Goal: Task Accomplishment & Management: Manage account settings

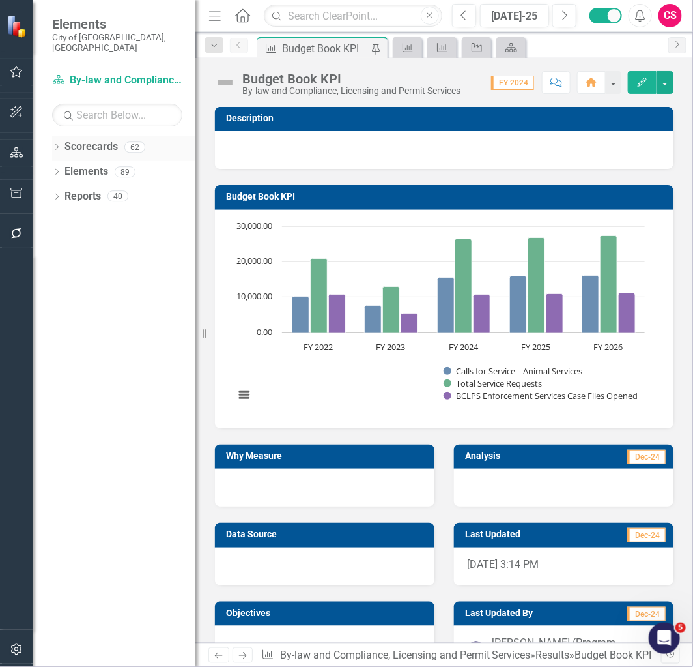
click at [106, 139] on link "Scorecards" at bounding box center [91, 146] width 53 height 15
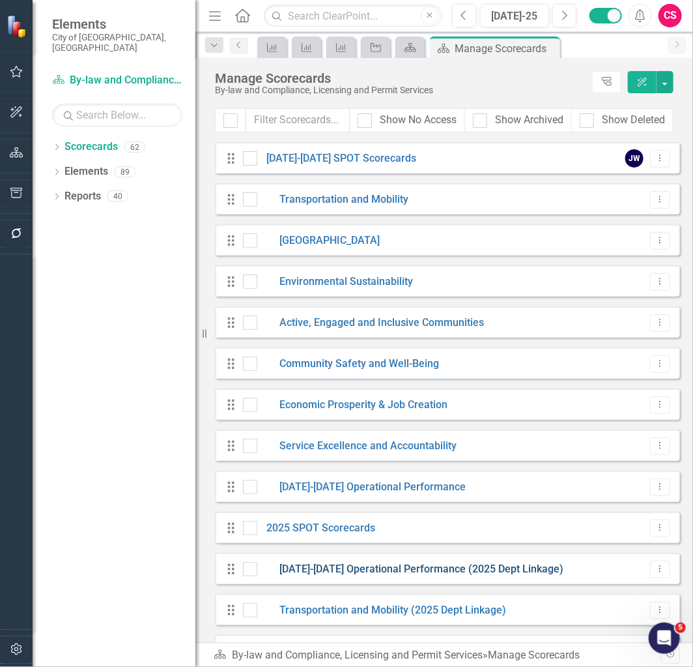
click at [333, 563] on link "[DATE]-[DATE] Operational Performance (2025 Dept Linkage)" at bounding box center [410, 569] width 307 height 15
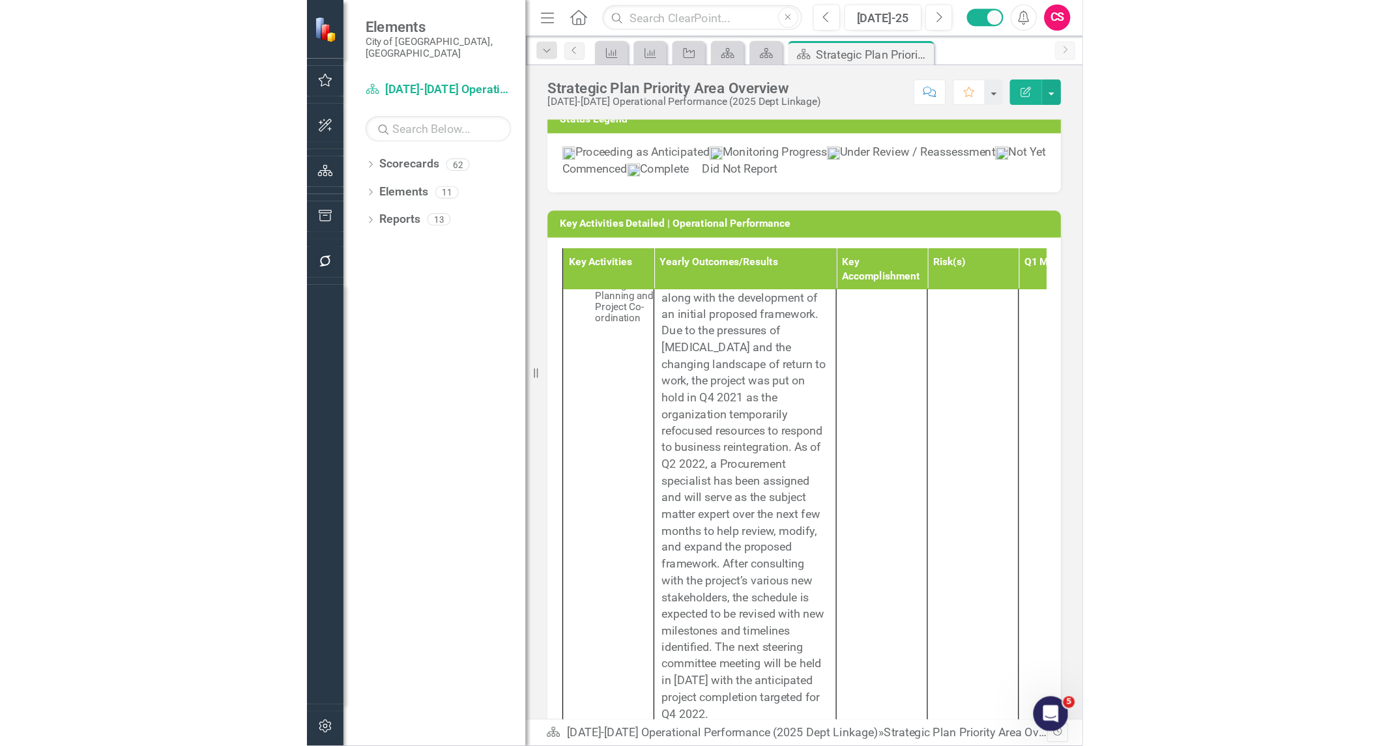
scroll to position [1947, 0]
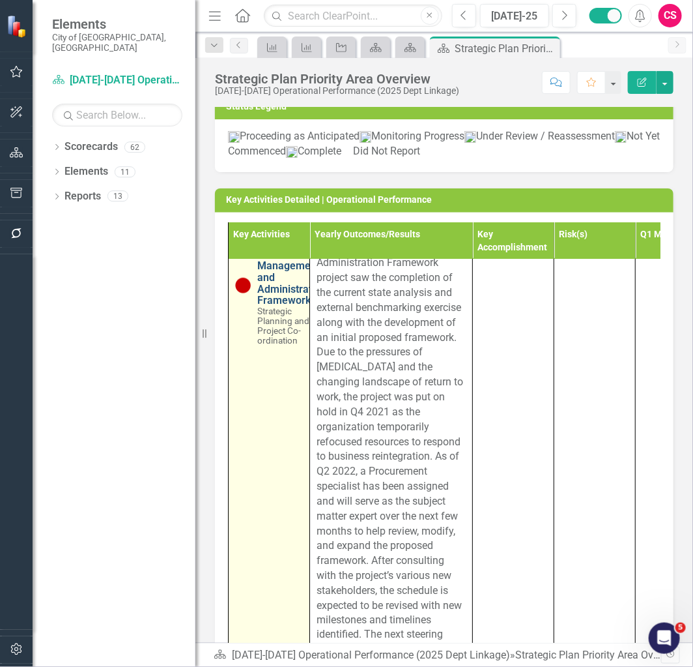
click at [270, 306] on link "S-02.2.6 Lead/Deliver - Contract Management and Administration Framework" at bounding box center [291, 266] width 69 height 80
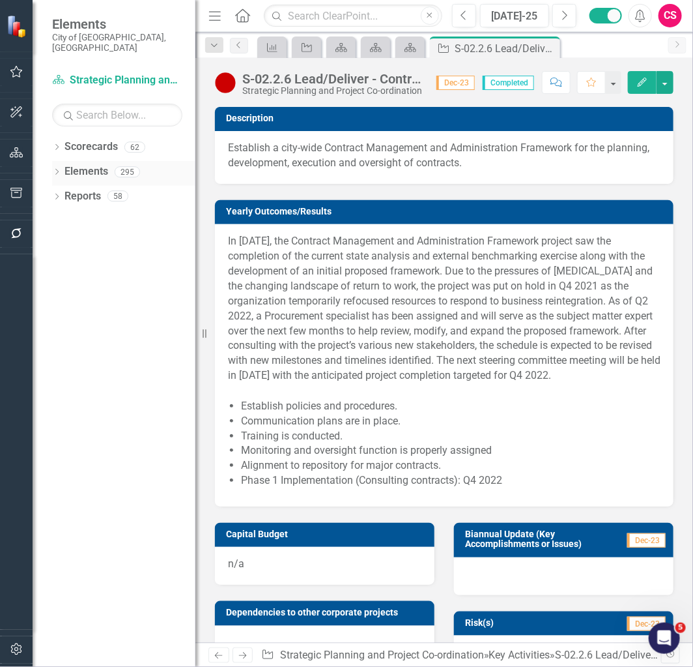
click at [81, 164] on link "Elements" at bounding box center [87, 171] width 44 height 15
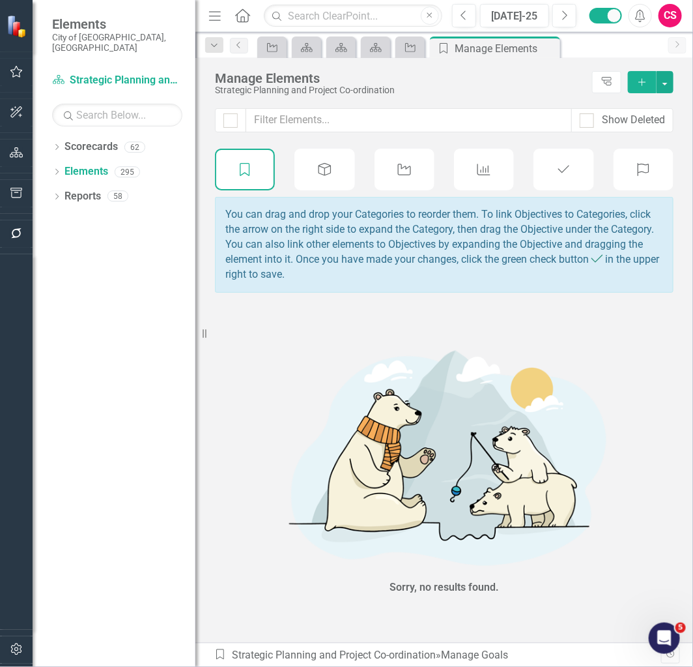
click at [414, 174] on div "Key Activity" at bounding box center [405, 170] width 60 height 42
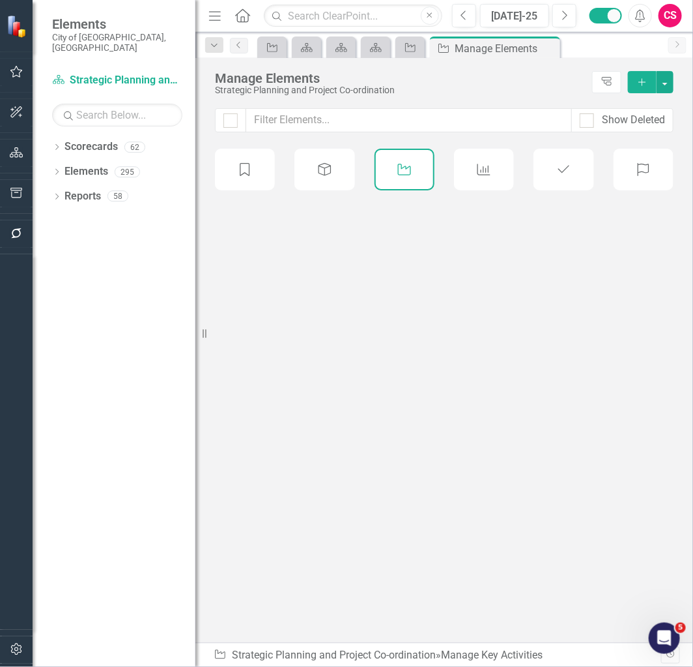
click at [474, 177] on div "Result" at bounding box center [484, 170] width 60 height 42
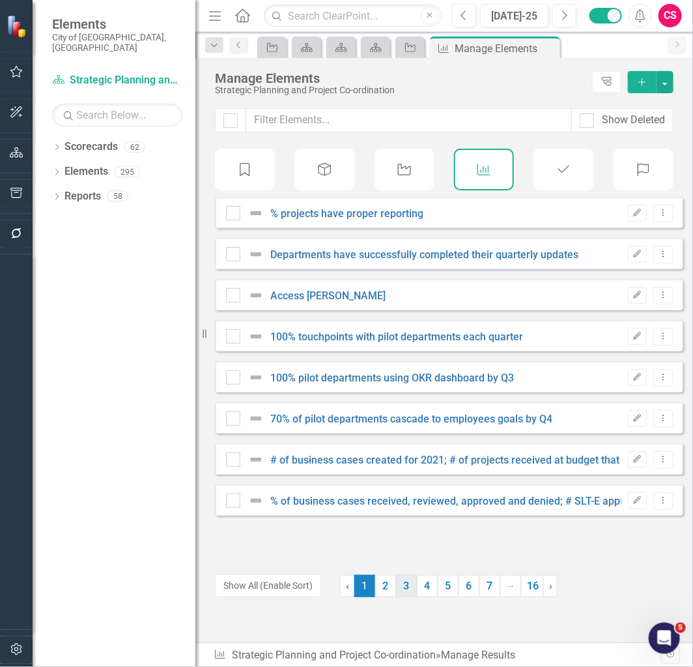
click at [405, 588] on link "3" at bounding box center [406, 586] width 21 height 22
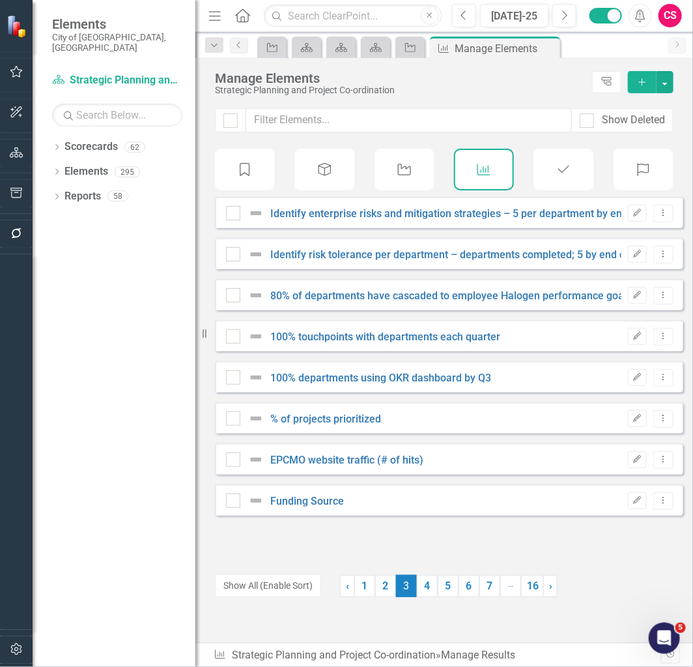
click at [558, 179] on div "Action Item" at bounding box center [564, 170] width 60 height 42
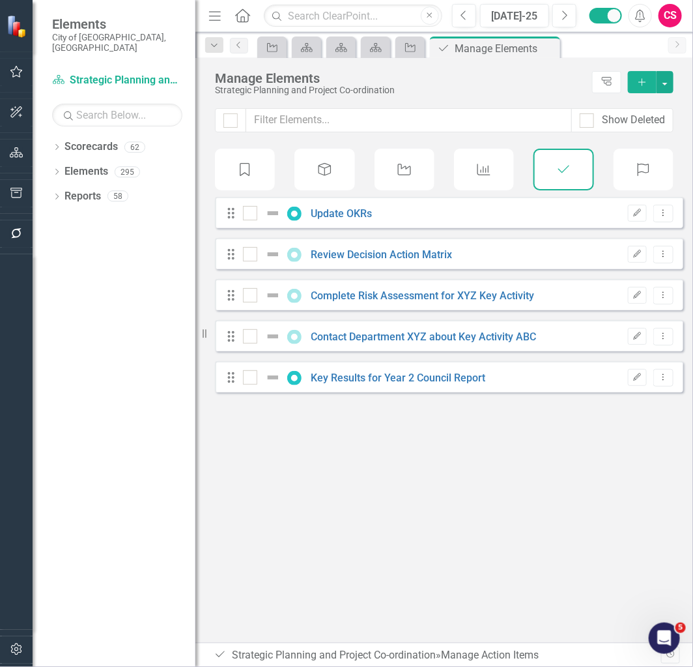
click at [489, 175] on icon "Result" at bounding box center [484, 169] width 17 height 13
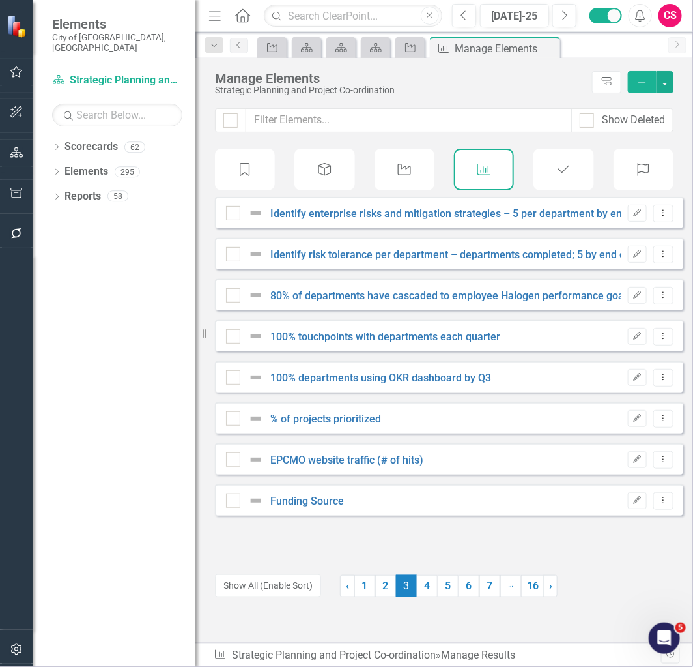
click at [401, 187] on div "Key Activity" at bounding box center [405, 170] width 60 height 42
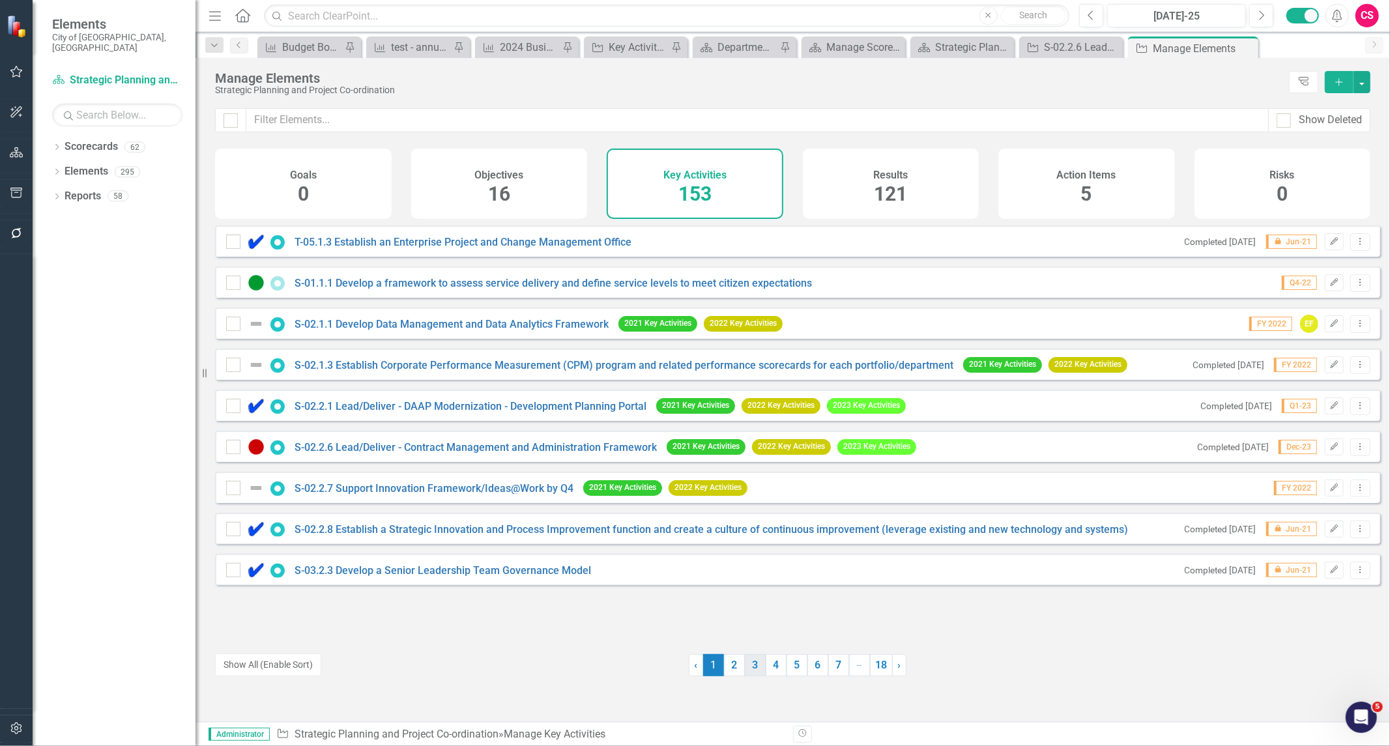
click at [693, 666] on link "3" at bounding box center [755, 665] width 21 height 22
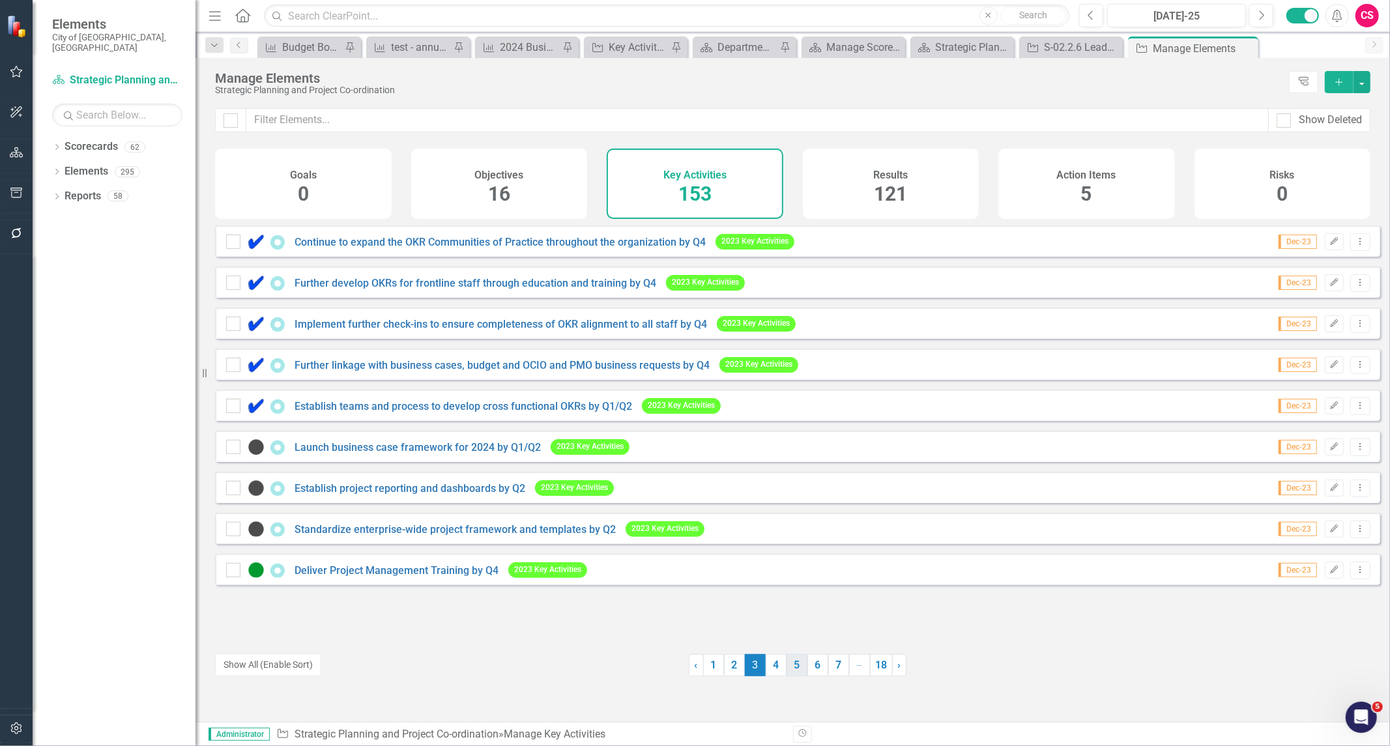
click at [693, 665] on link "5" at bounding box center [797, 665] width 21 height 22
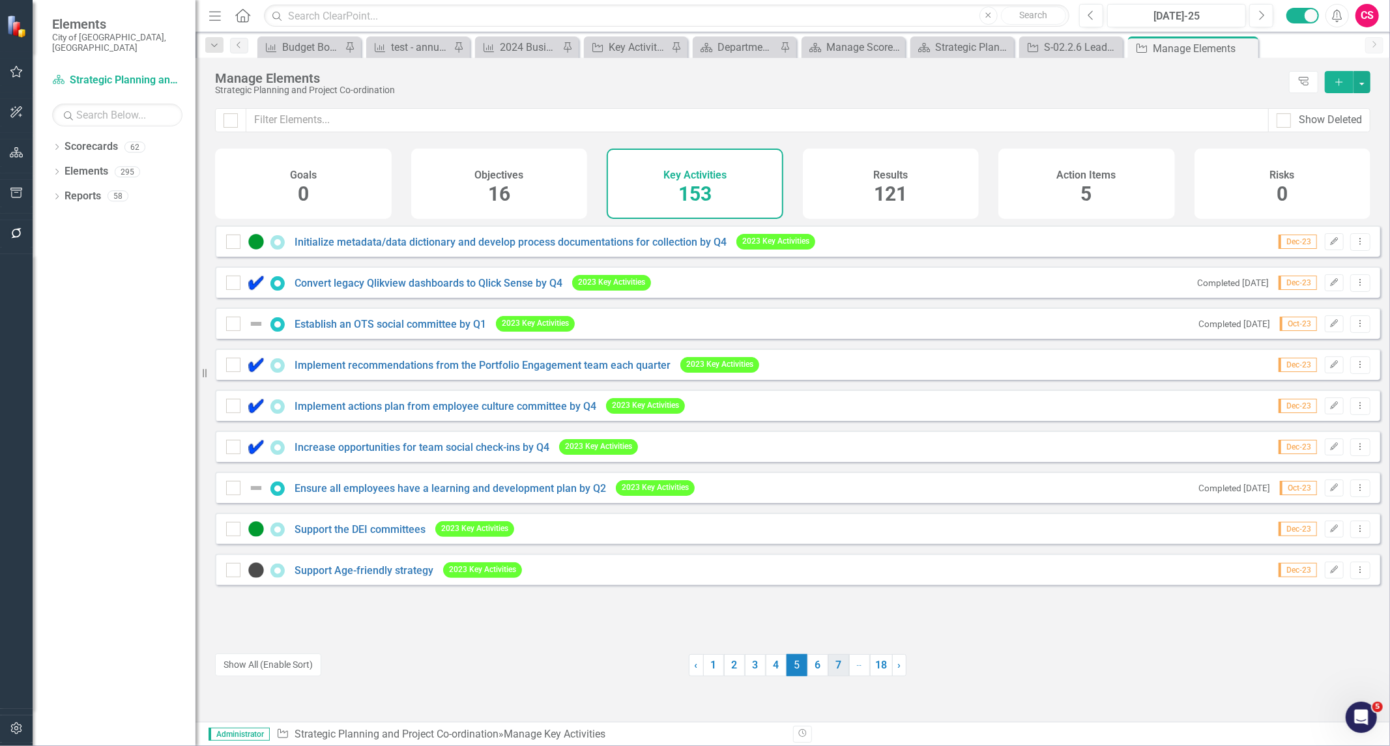
click at [693, 662] on link "7" at bounding box center [838, 665] width 21 height 22
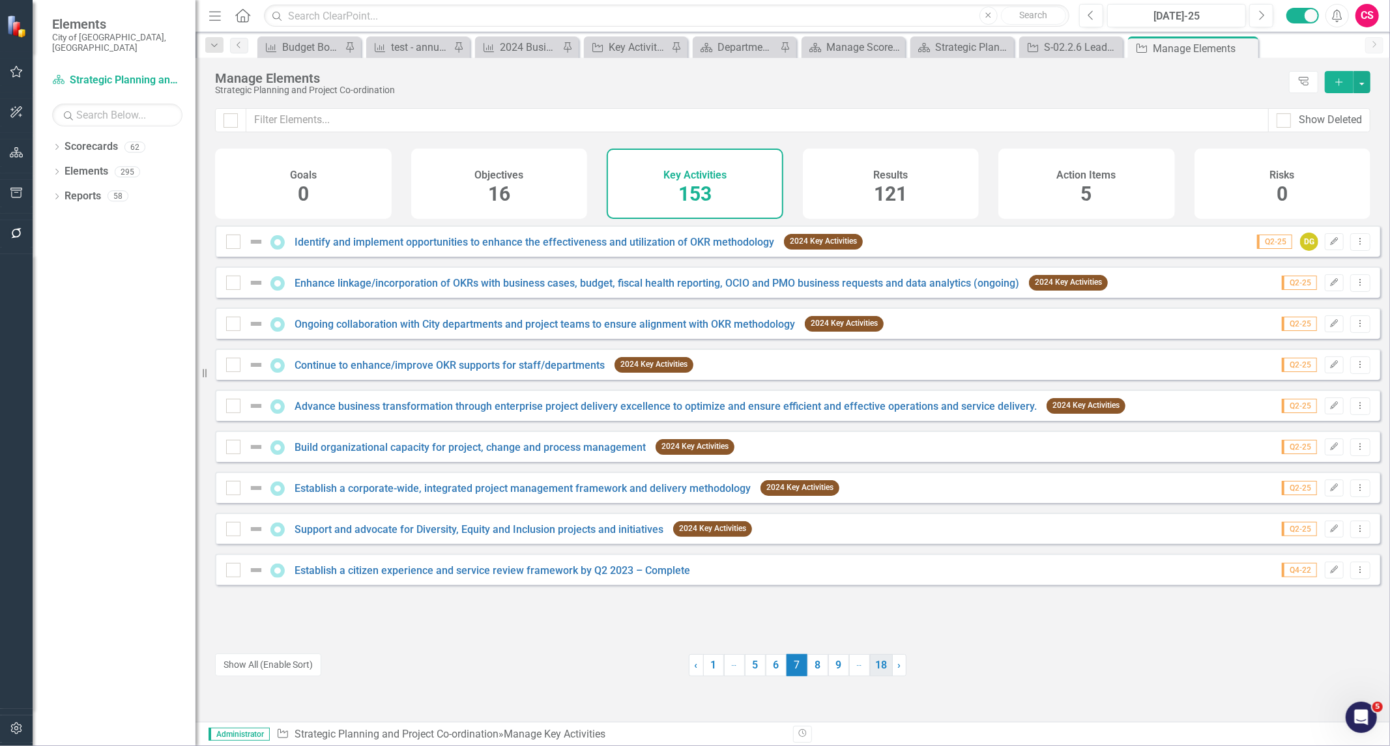
click at [693, 665] on link "18" at bounding box center [881, 665] width 23 height 22
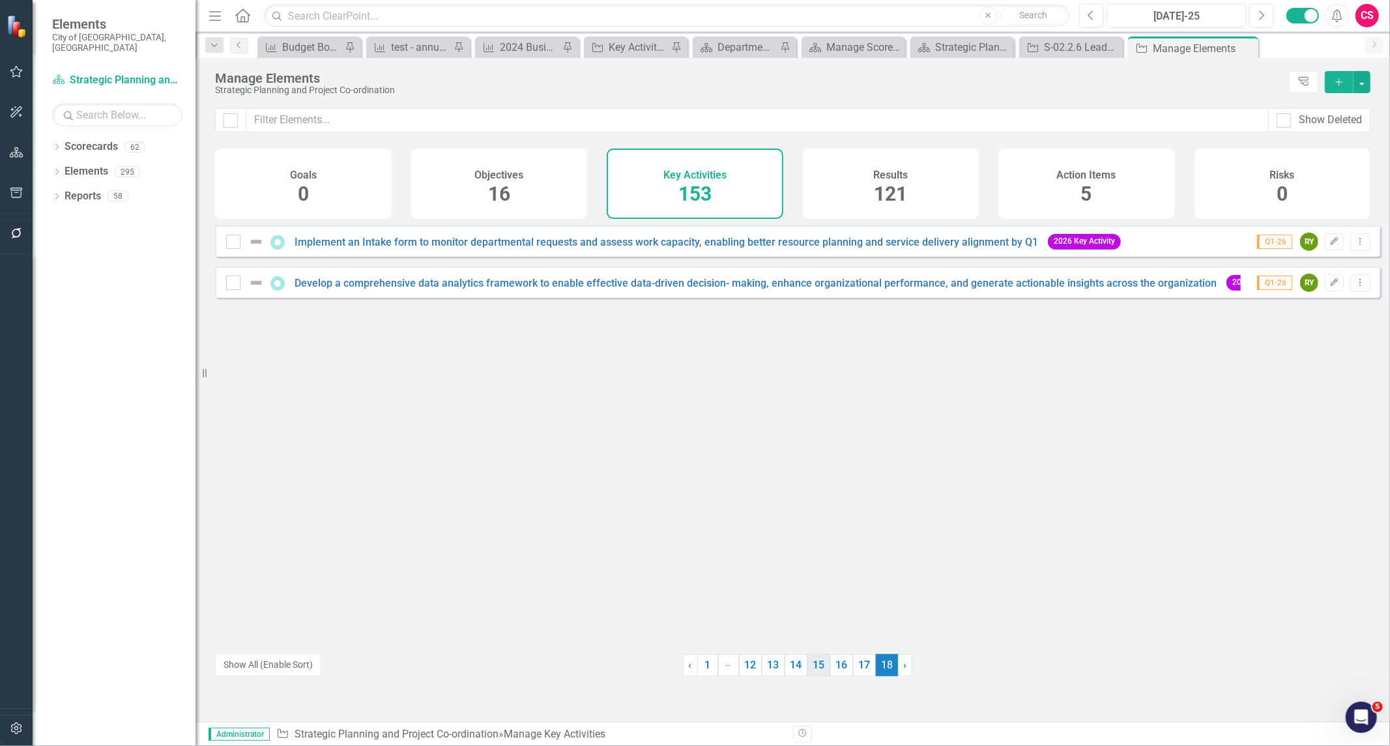
click at [693, 666] on link "15" at bounding box center [818, 665] width 23 height 22
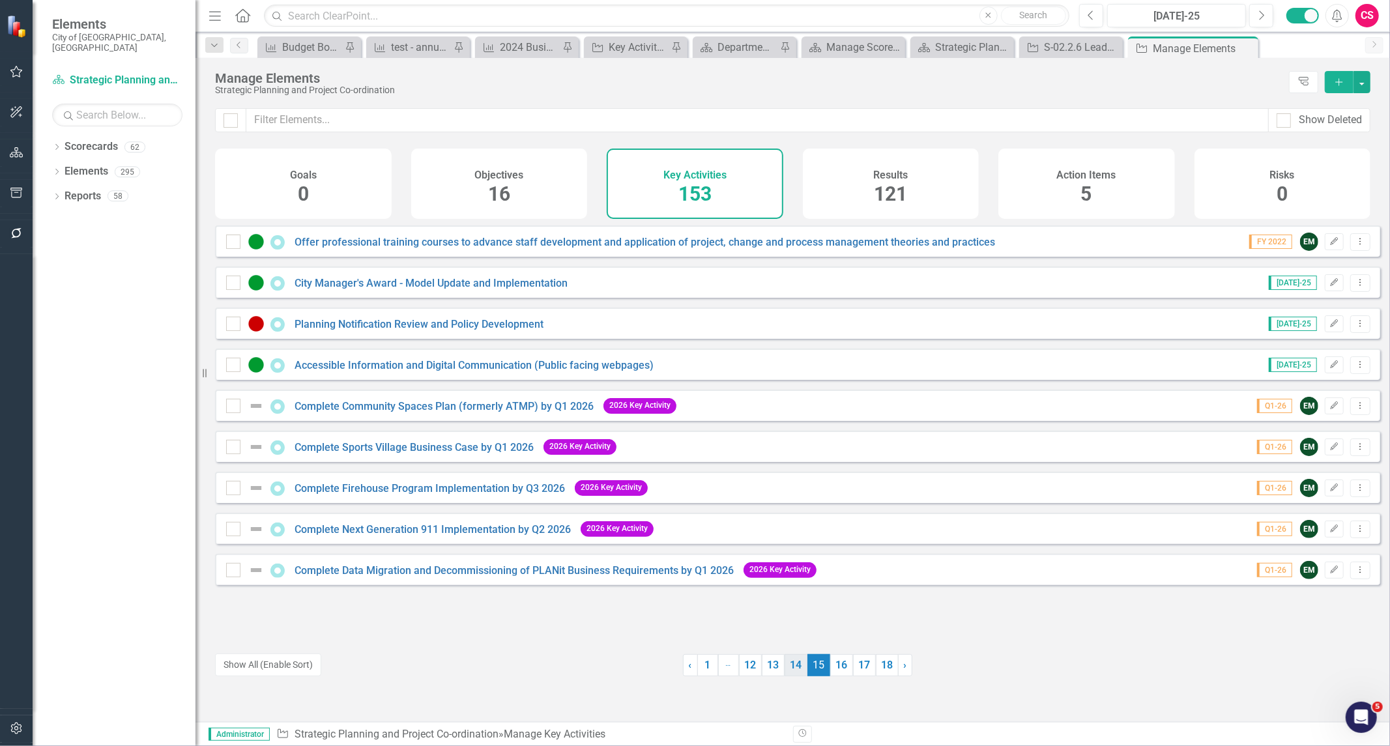
click at [693, 665] on link "14" at bounding box center [796, 665] width 23 height 22
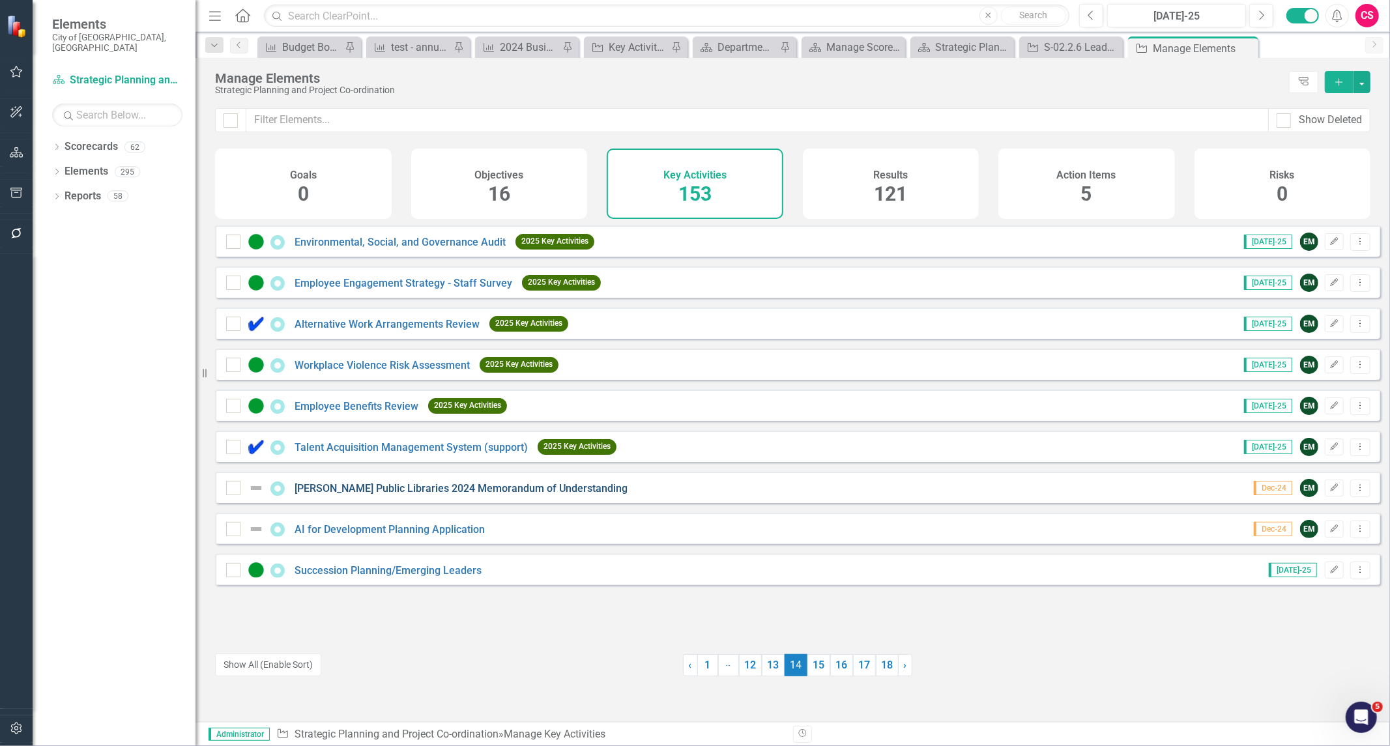
click at [366, 495] on link "[PERSON_NAME] Public Libraries 2024 Memorandum of Understanding" at bounding box center [461, 488] width 333 height 12
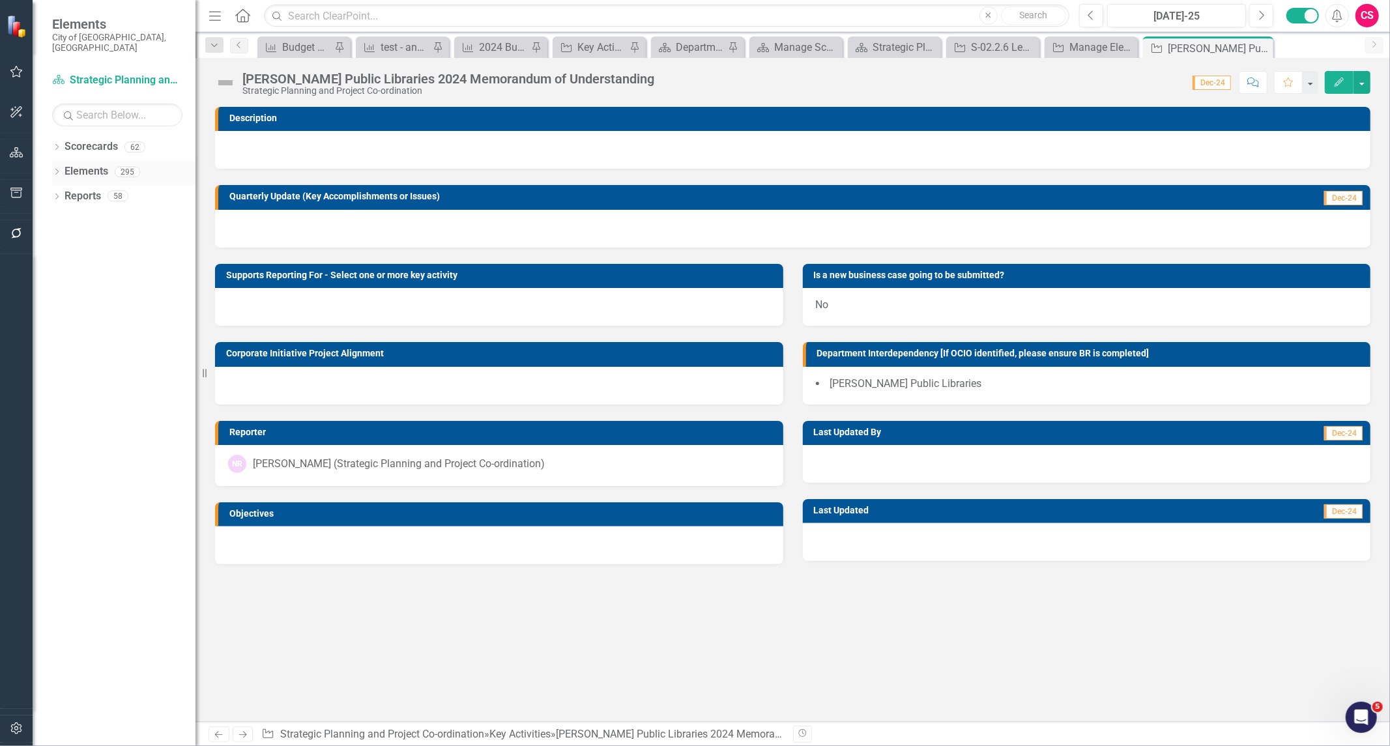
click at [100, 164] on link "Elements" at bounding box center [87, 171] width 44 height 15
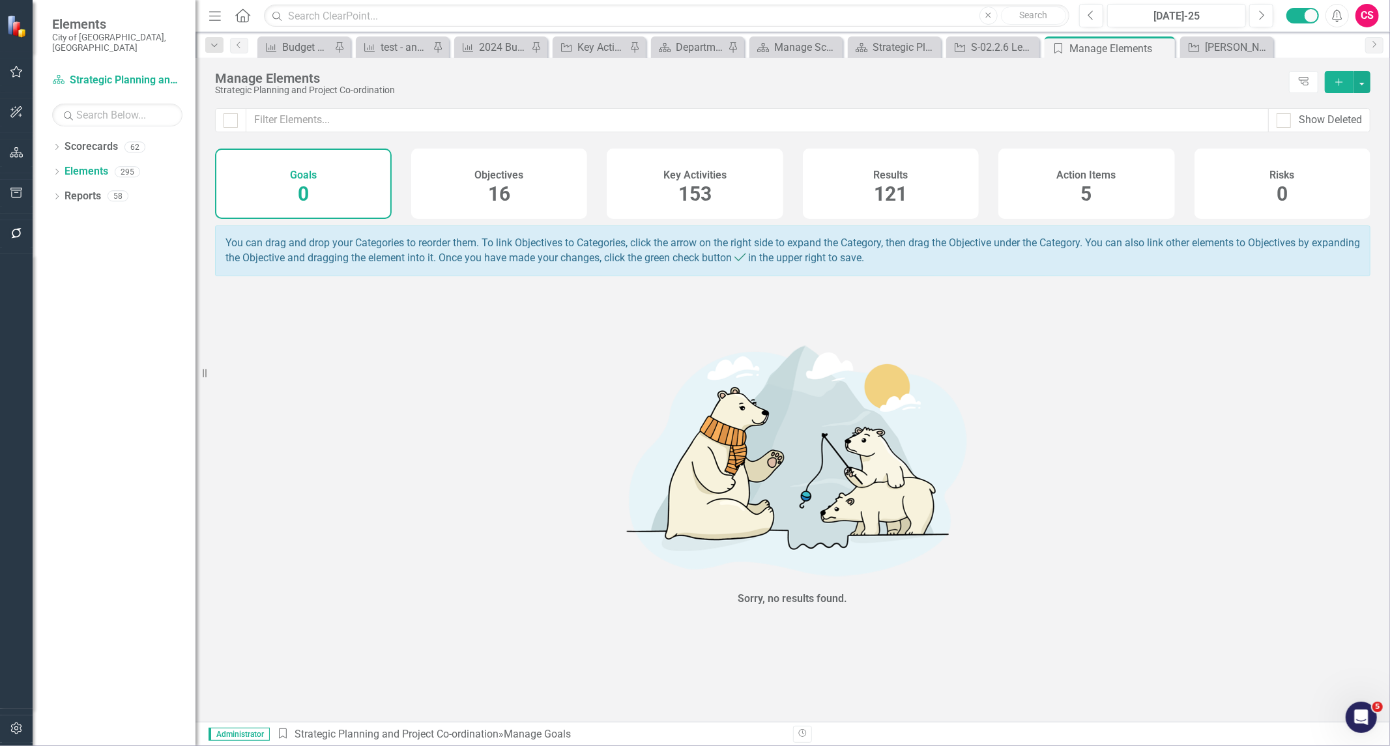
click at [693, 177] on h4 "Results" at bounding box center [890, 175] width 35 height 12
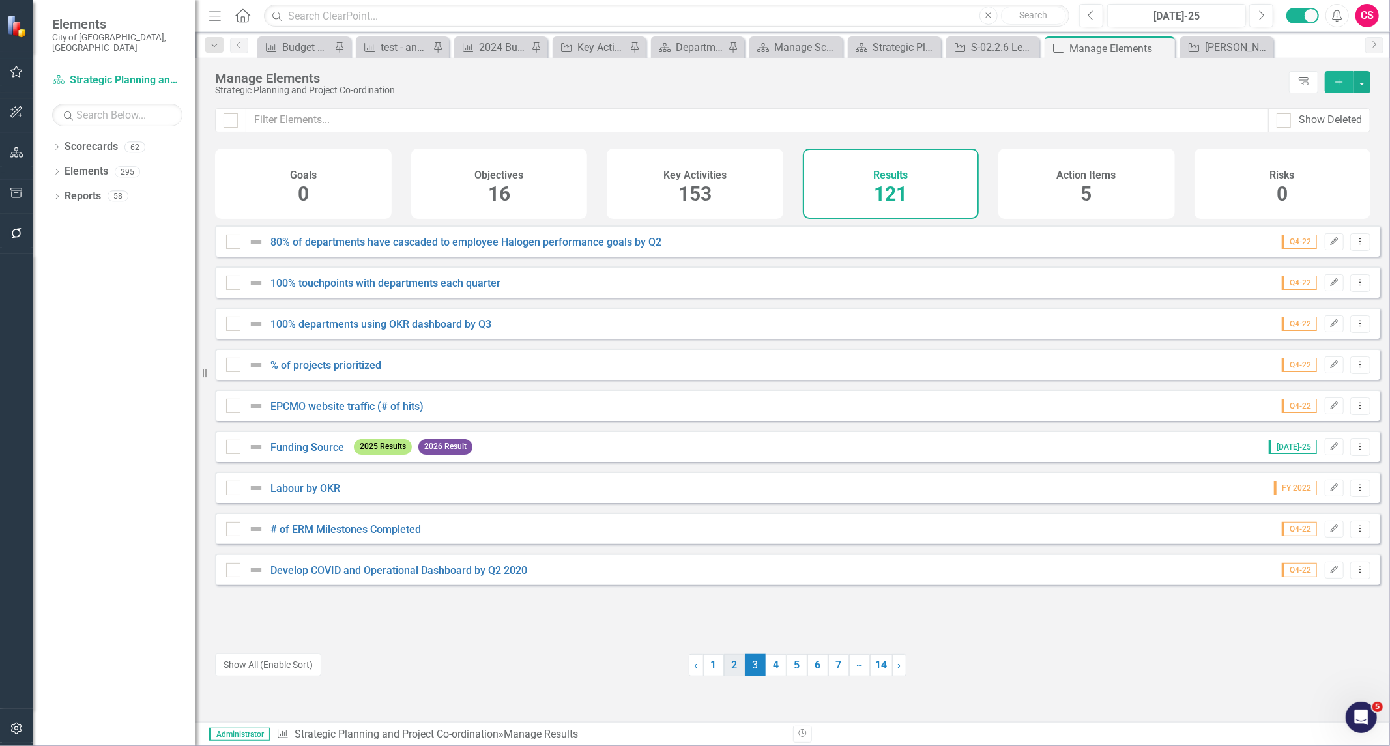
click at [693, 666] on link "2" at bounding box center [734, 665] width 21 height 22
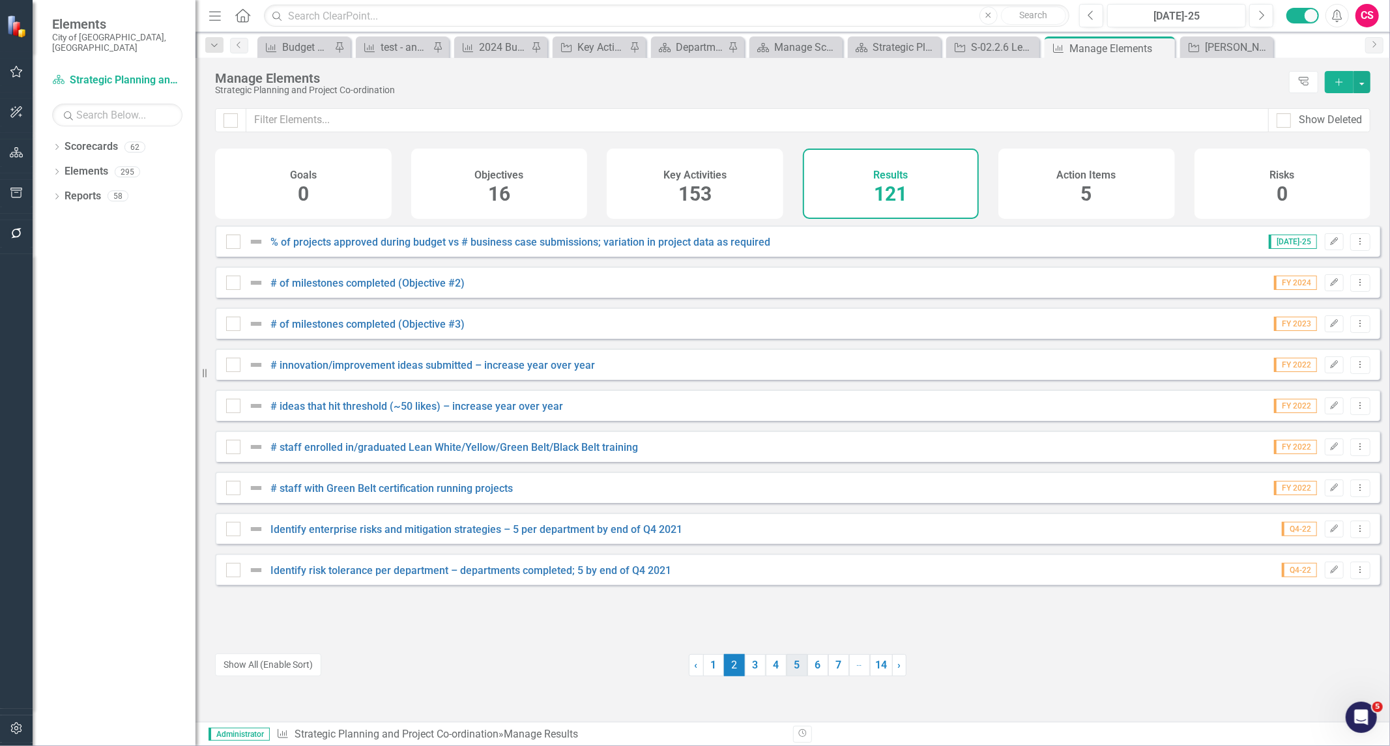
click at [693, 665] on link "5" at bounding box center [797, 665] width 21 height 22
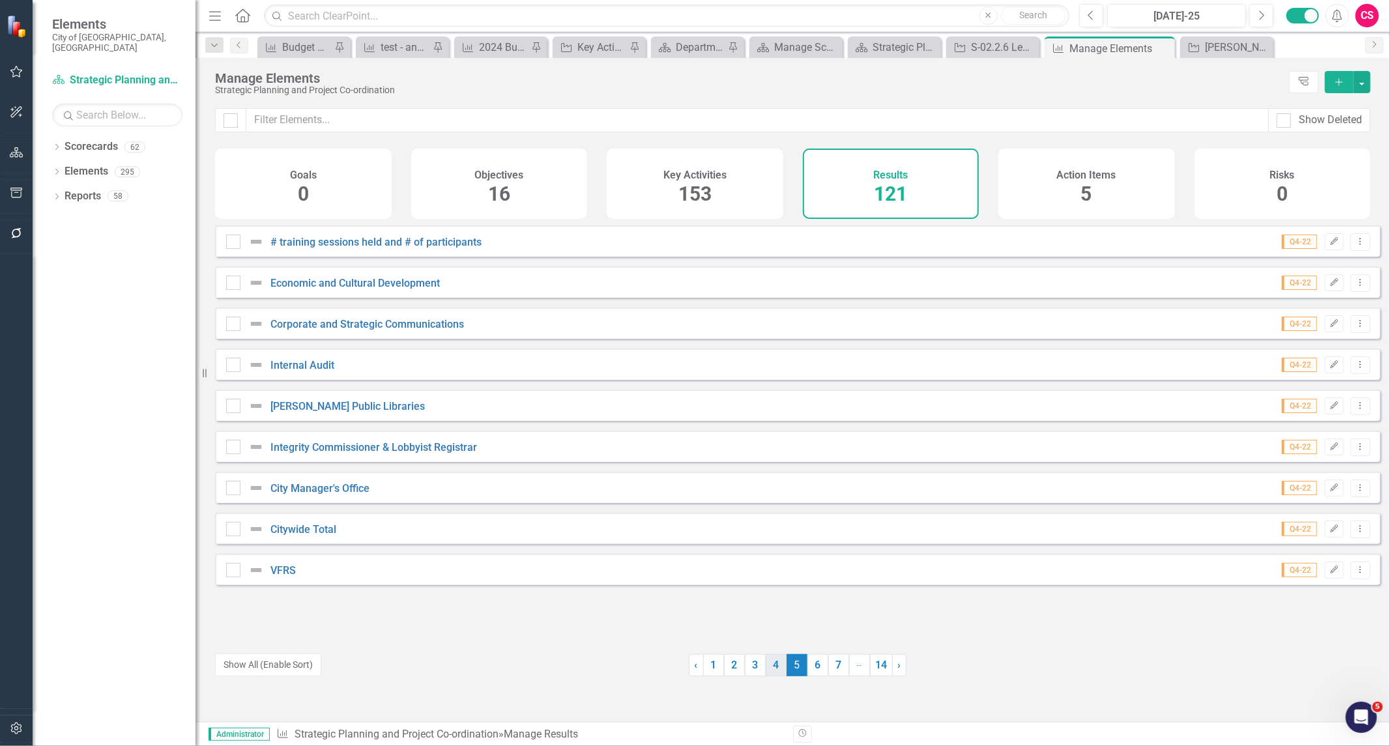
click at [693, 666] on link "4" at bounding box center [776, 665] width 21 height 22
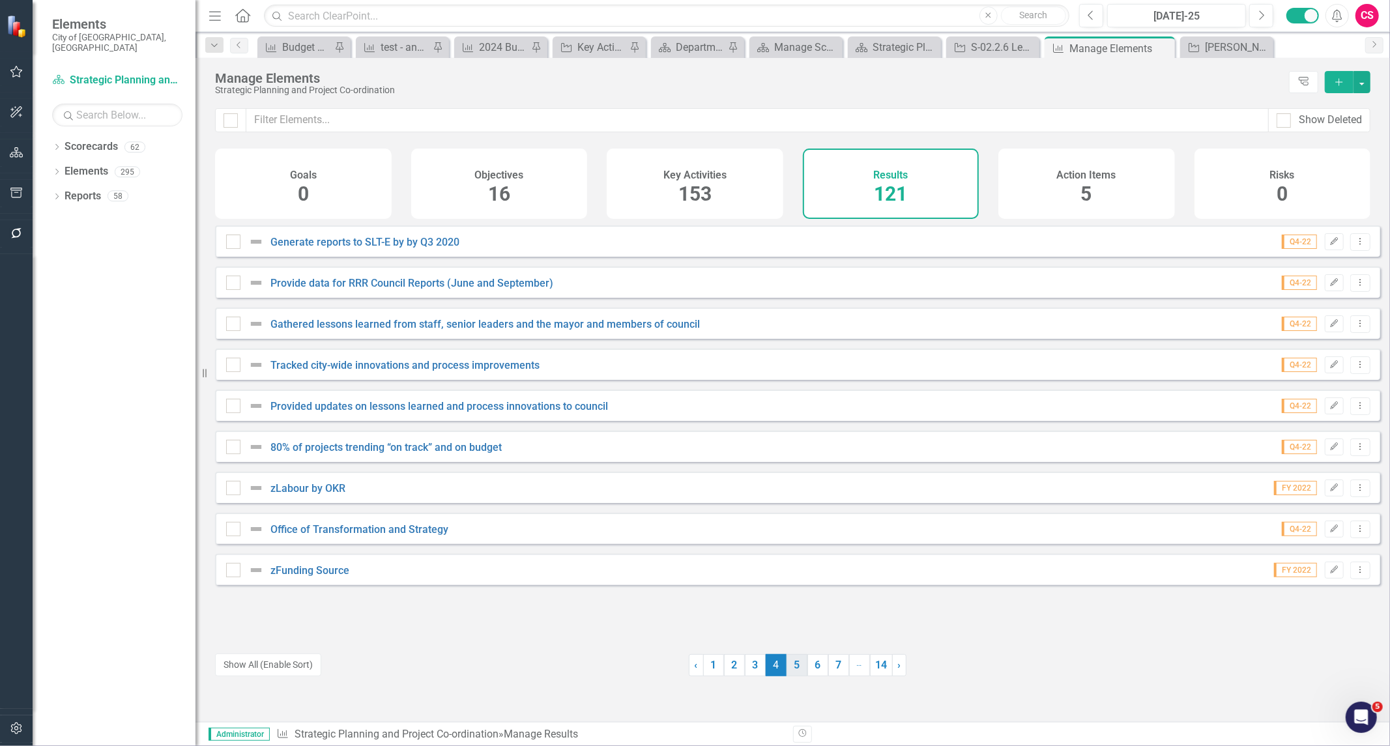
click at [693, 666] on link "5" at bounding box center [797, 665] width 21 height 22
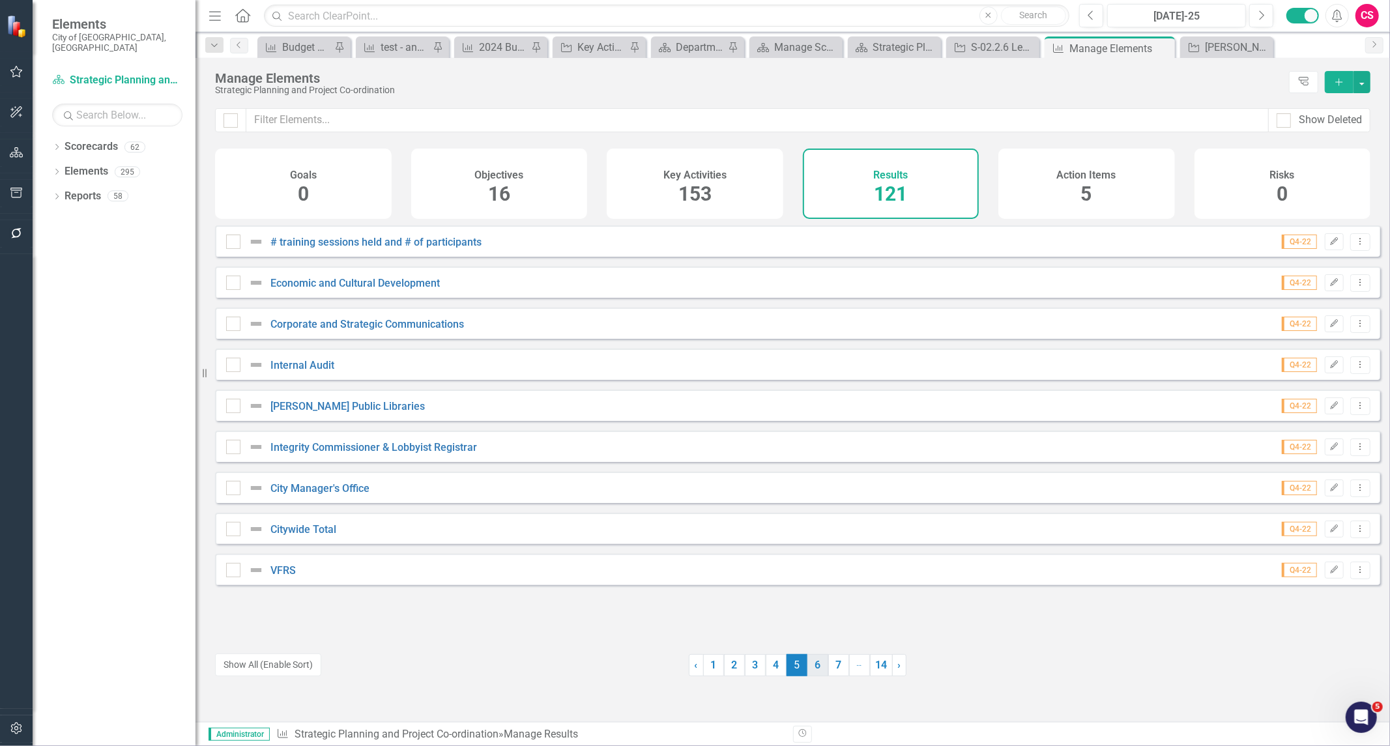
click at [693, 666] on link "6" at bounding box center [817, 665] width 21 height 22
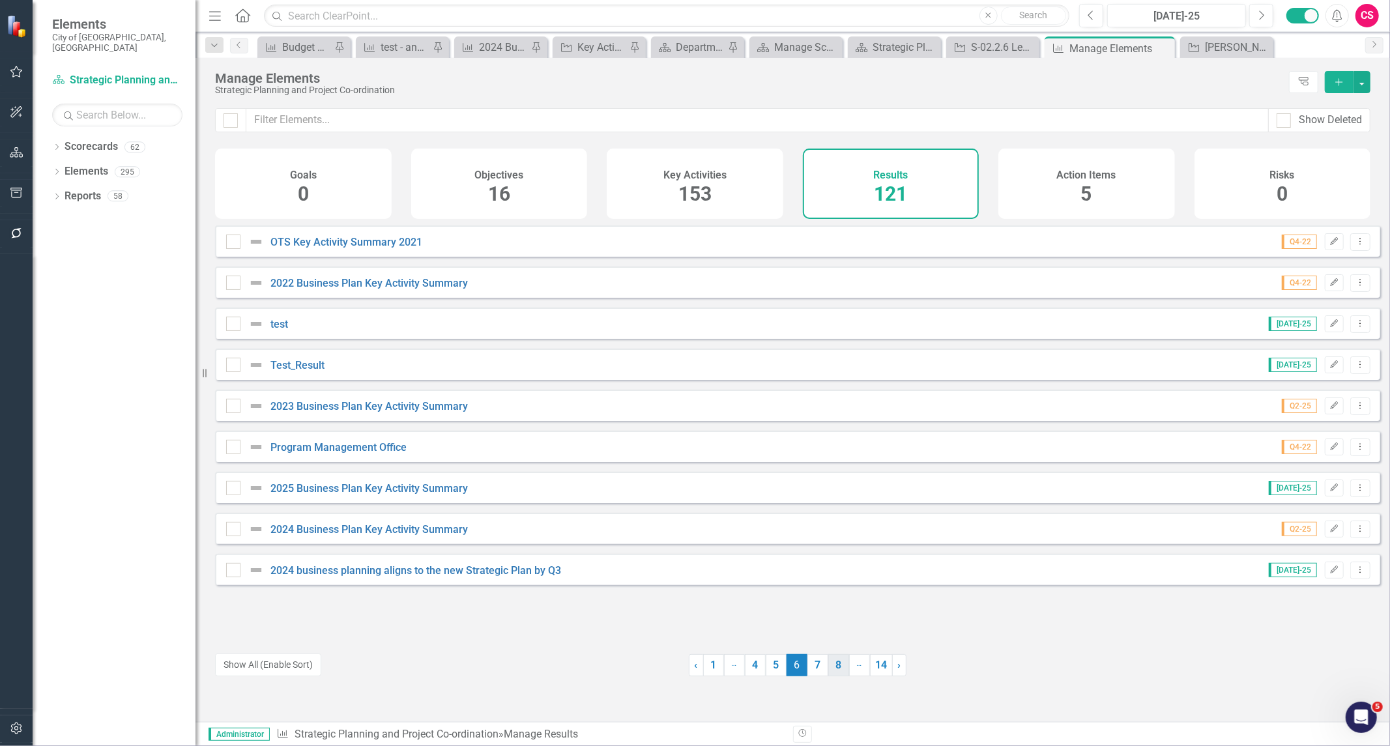
click at [693, 666] on link "8" at bounding box center [838, 665] width 21 height 22
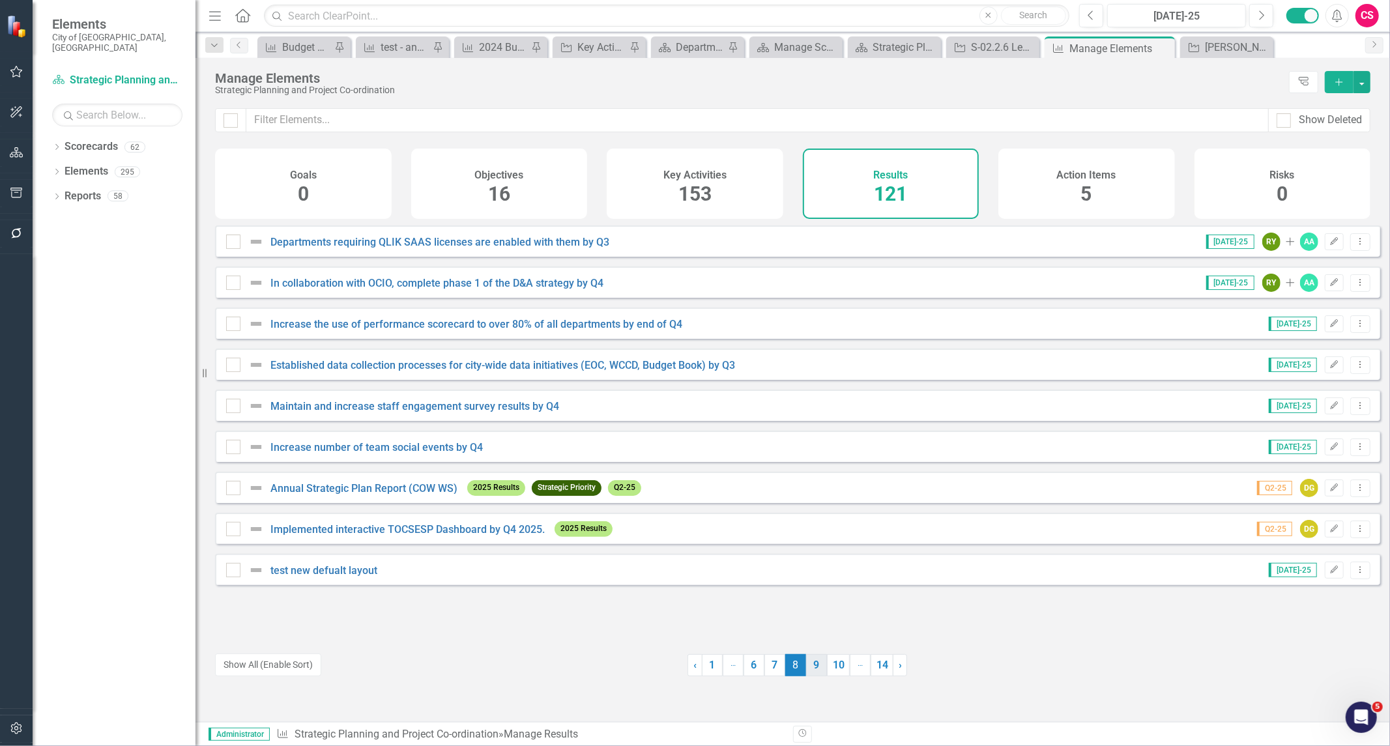
click at [693, 663] on link "9" at bounding box center [816, 665] width 21 height 22
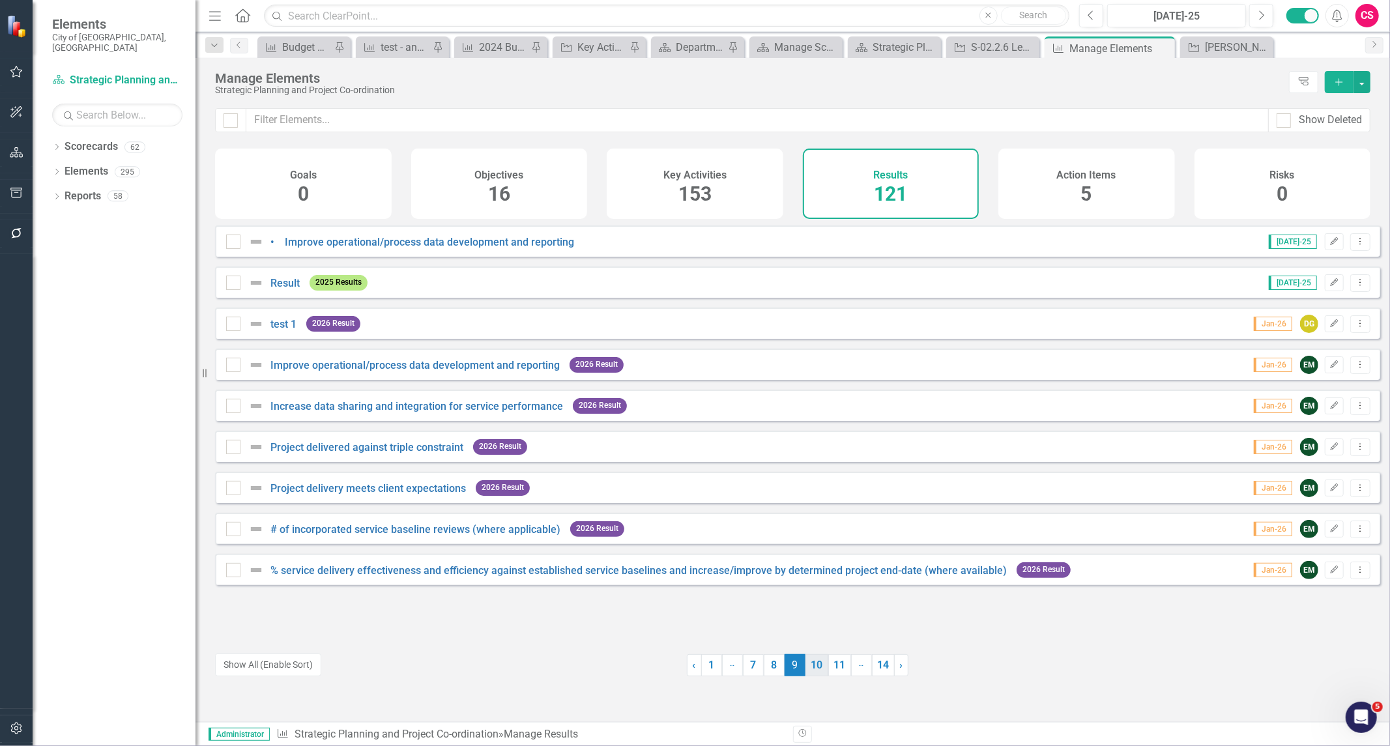
click at [693, 665] on link "10" at bounding box center [816, 665] width 23 height 22
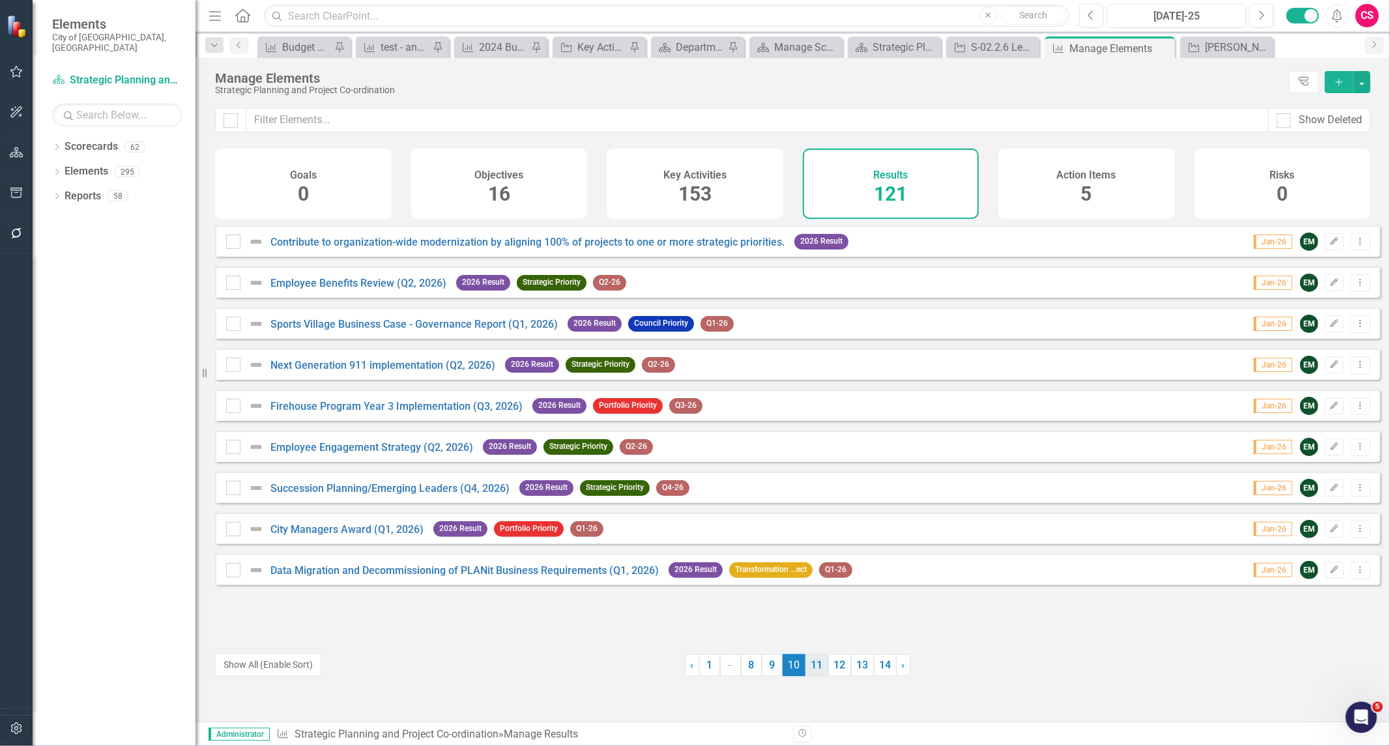
click at [693, 665] on link "11" at bounding box center [816, 665] width 23 height 22
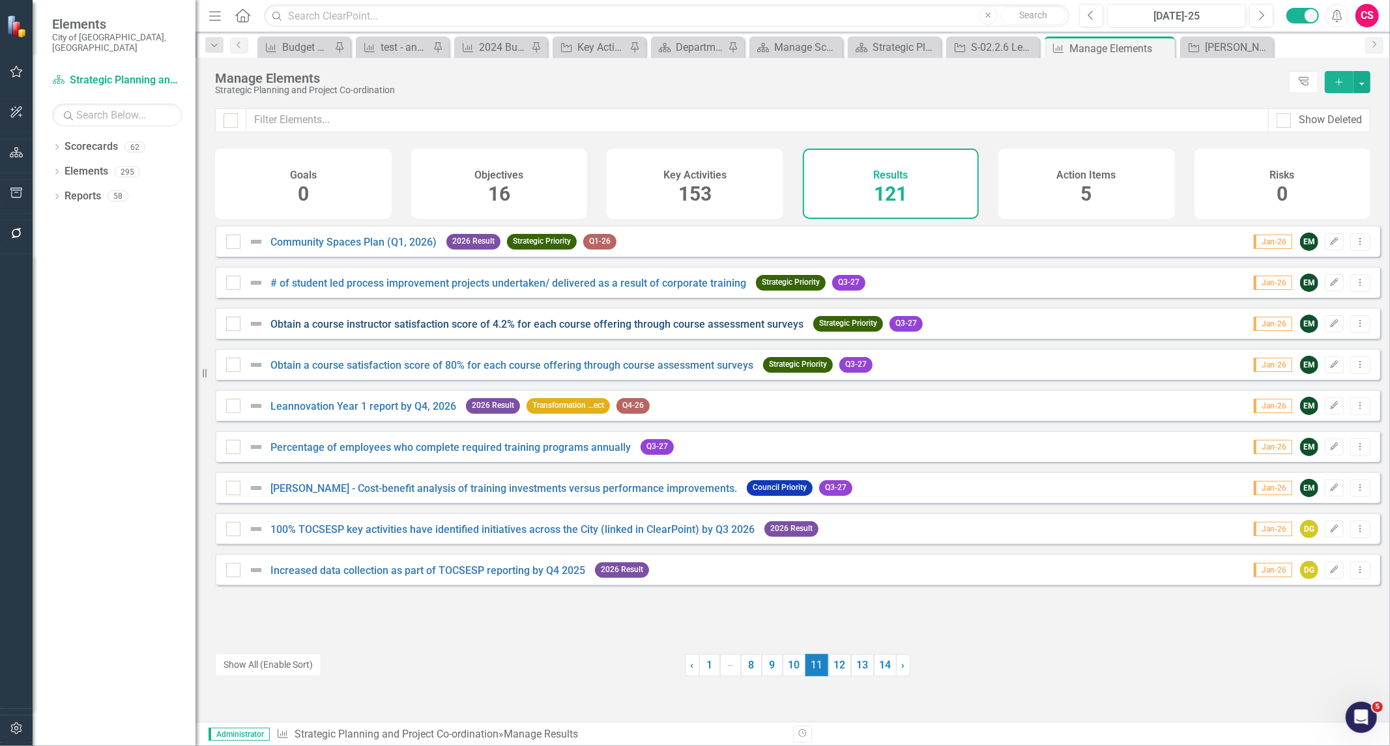
click at [396, 330] on link "Obtain a course instructor satisfaction score of 4.2% for each course offering …" at bounding box center [536, 324] width 533 height 12
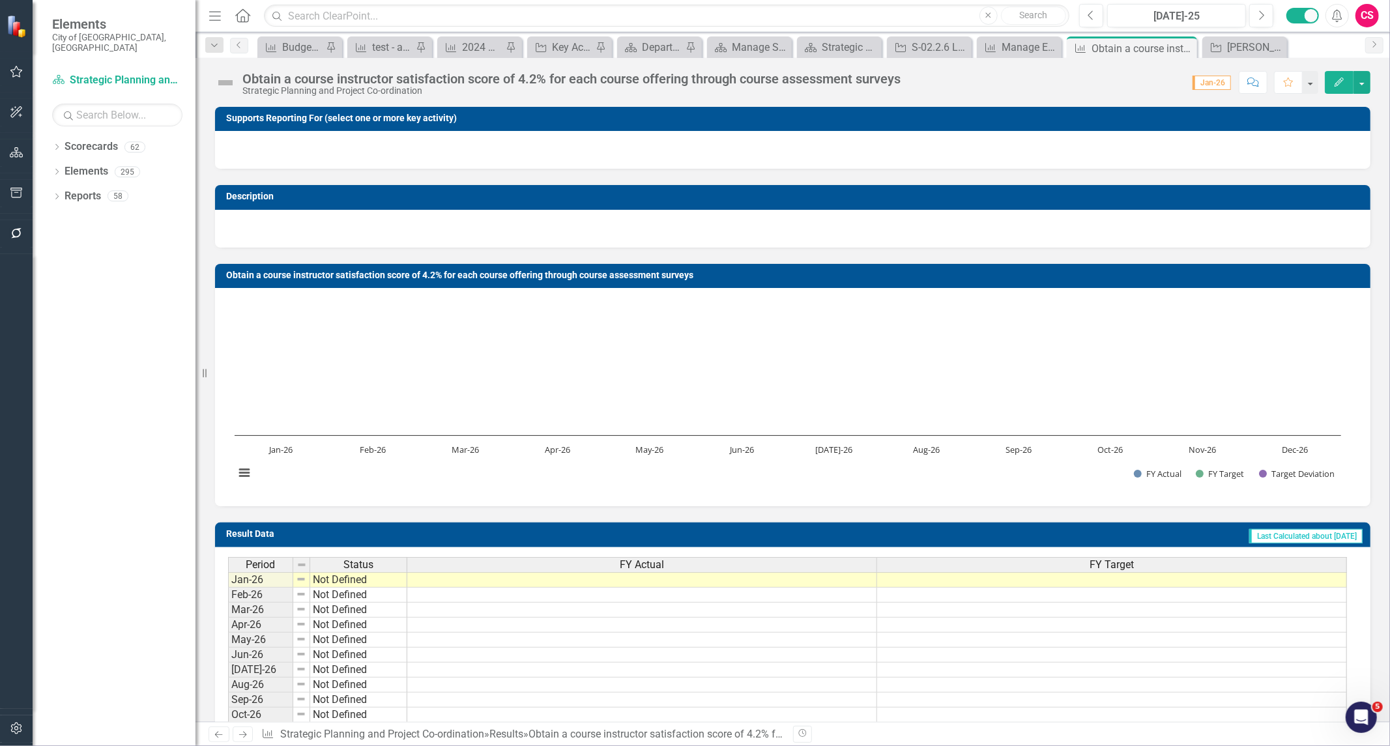
click at [693, 87] on button "Edit" at bounding box center [1339, 82] width 29 height 23
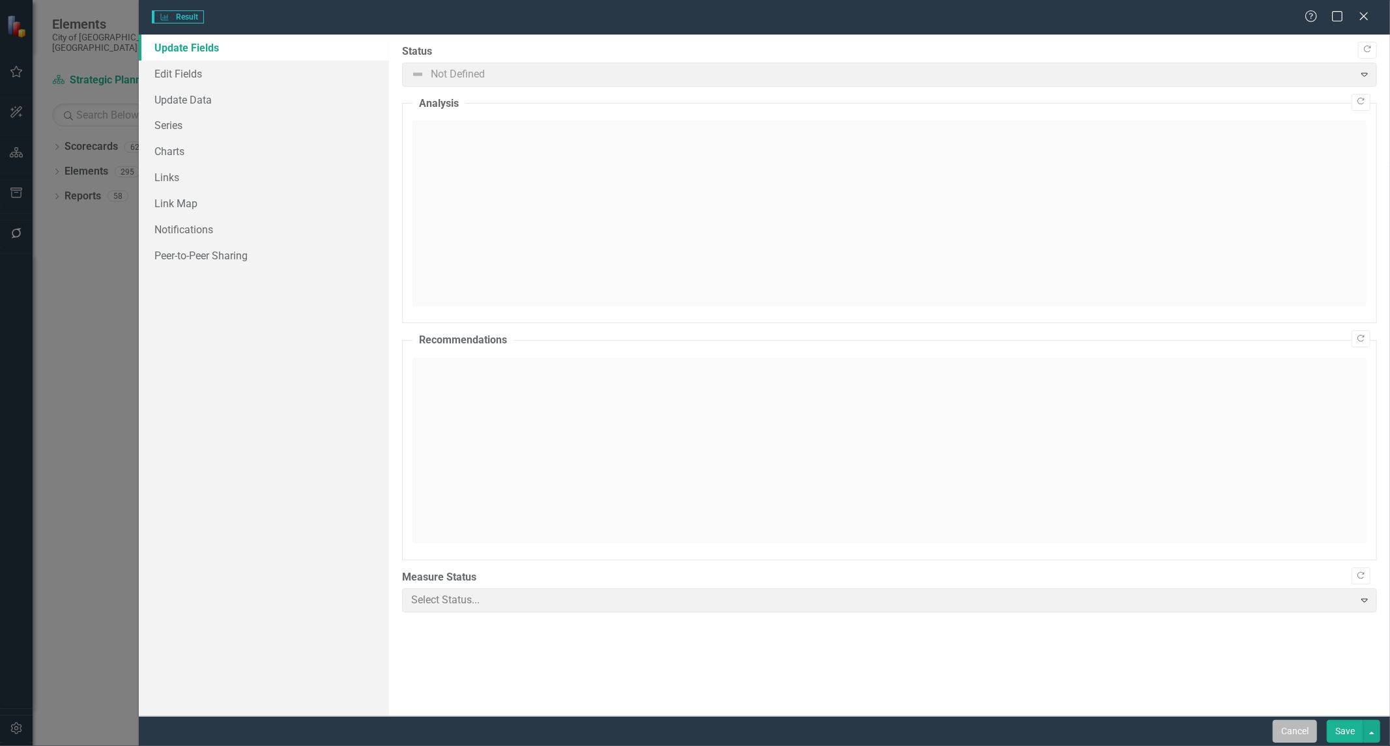
click at [693, 666] on button "Cancel" at bounding box center [1295, 731] width 44 height 23
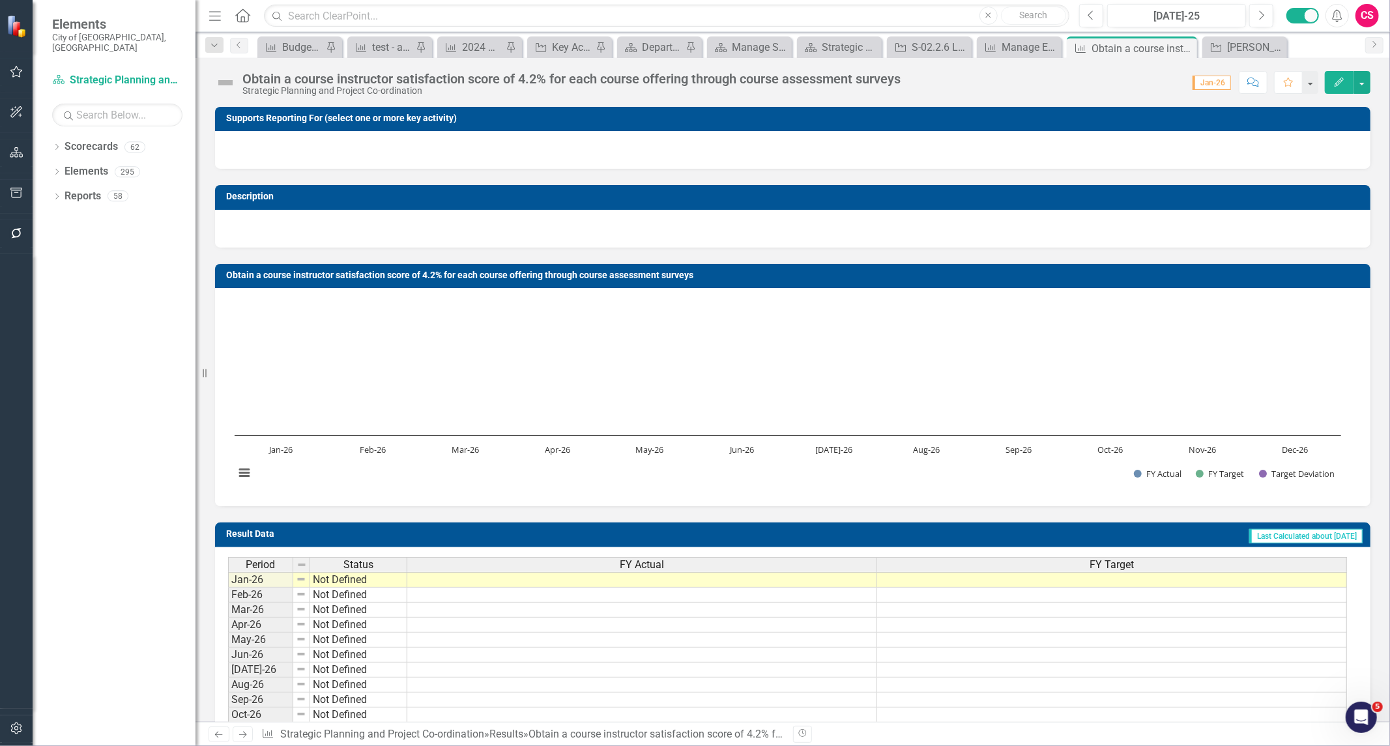
click at [224, 78] on img at bounding box center [225, 82] width 21 height 21
click at [10, 666] on icon "button" at bounding box center [17, 728] width 14 height 10
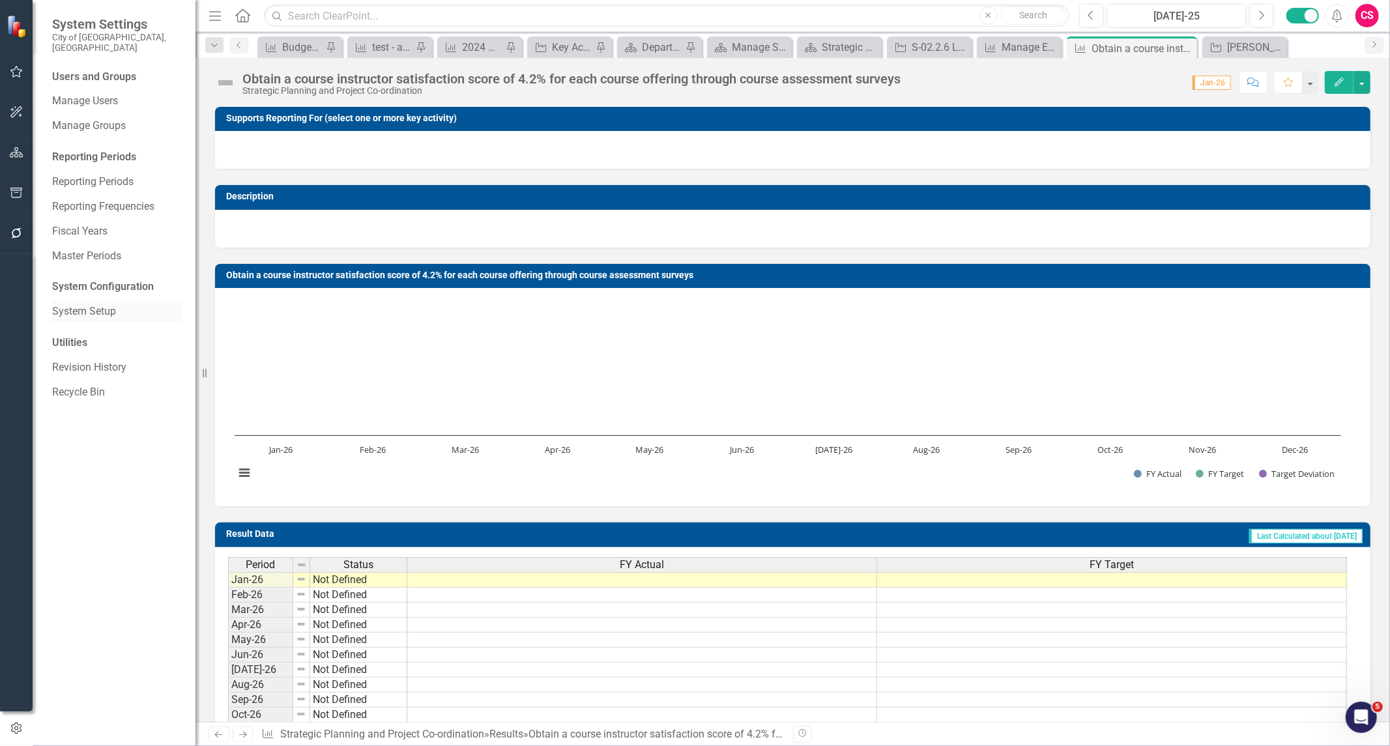
click at [95, 304] on link "System Setup" at bounding box center [117, 311] width 130 height 15
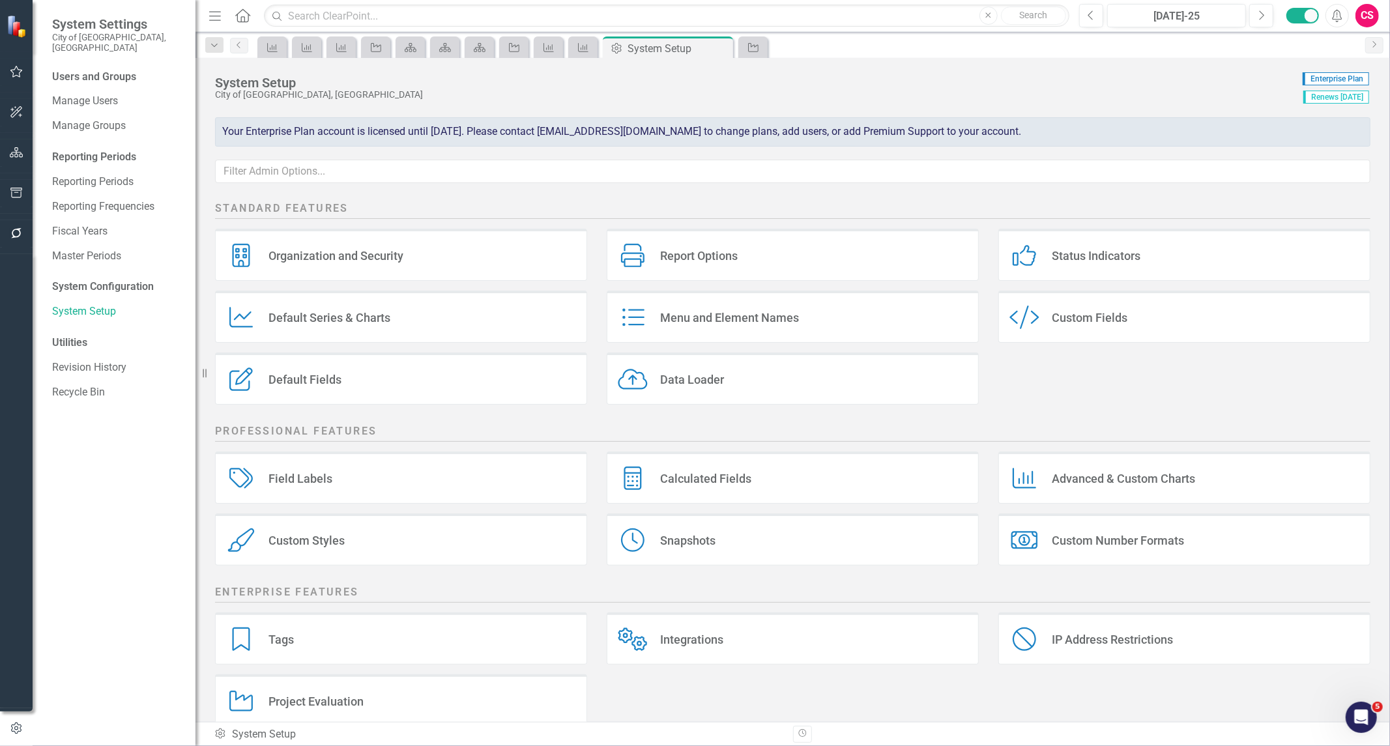
click at [660, 315] on div "Menu and Element Names" at bounding box center [729, 317] width 139 height 15
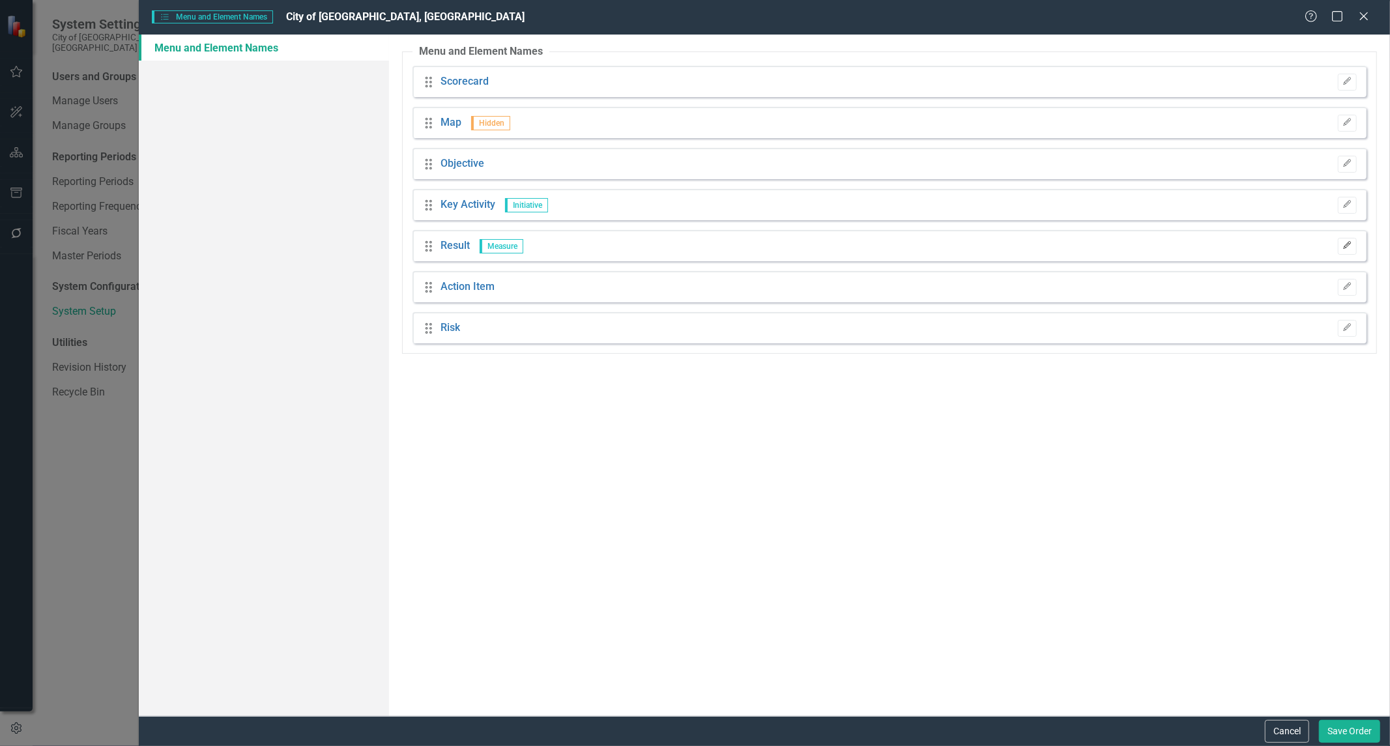
click at [693, 244] on icon "Edit" at bounding box center [1347, 246] width 10 height 8
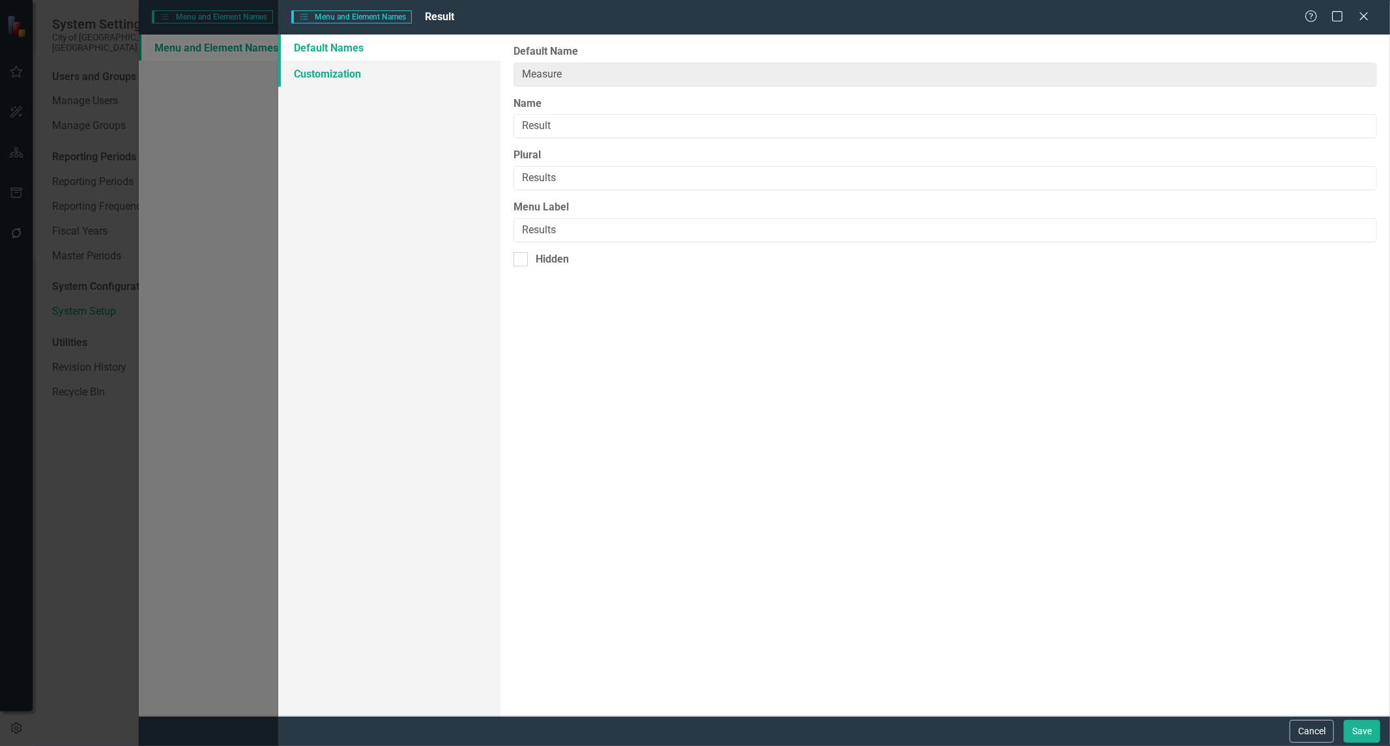
click at [326, 80] on link "Customization" at bounding box center [389, 74] width 222 height 26
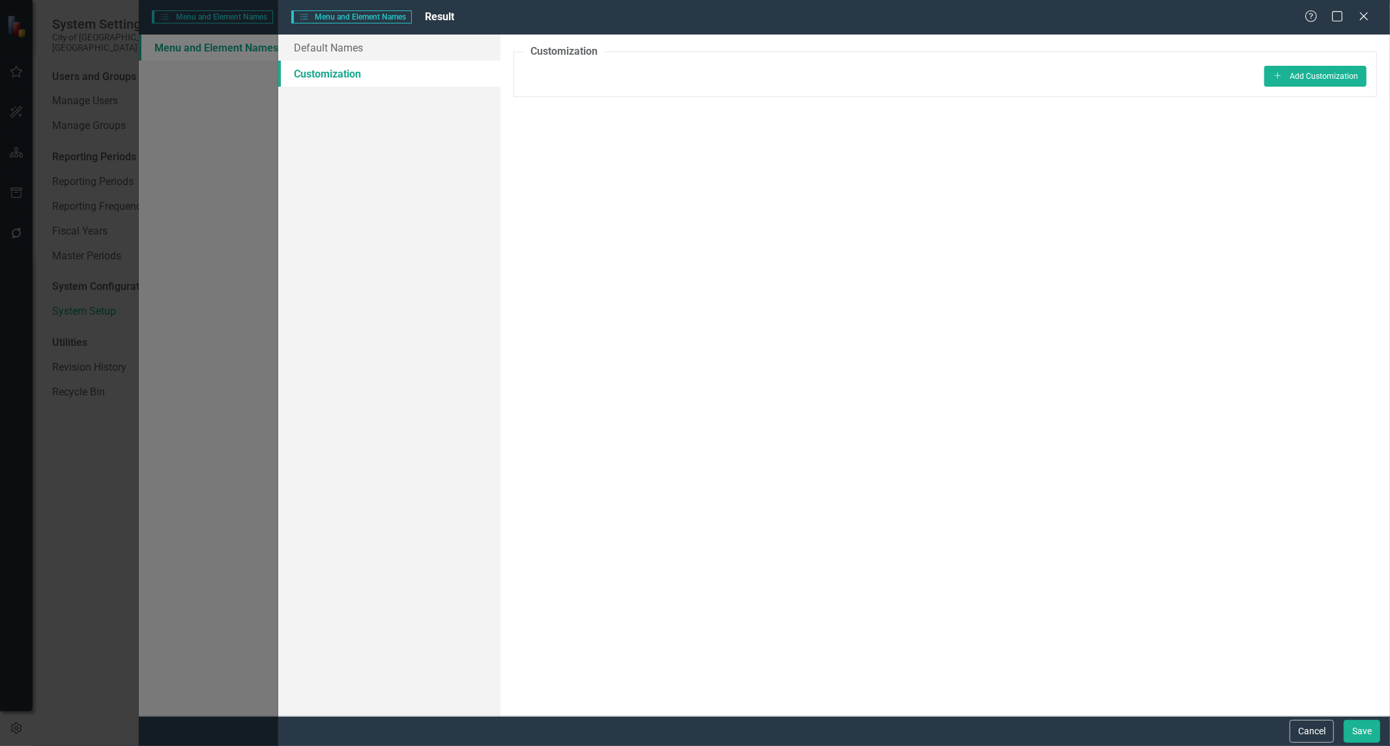
click at [693, 16] on div "Help Maximize Close" at bounding box center [1341, 17] width 72 height 15
click at [693, 18] on icon at bounding box center [1364, 16] width 10 height 10
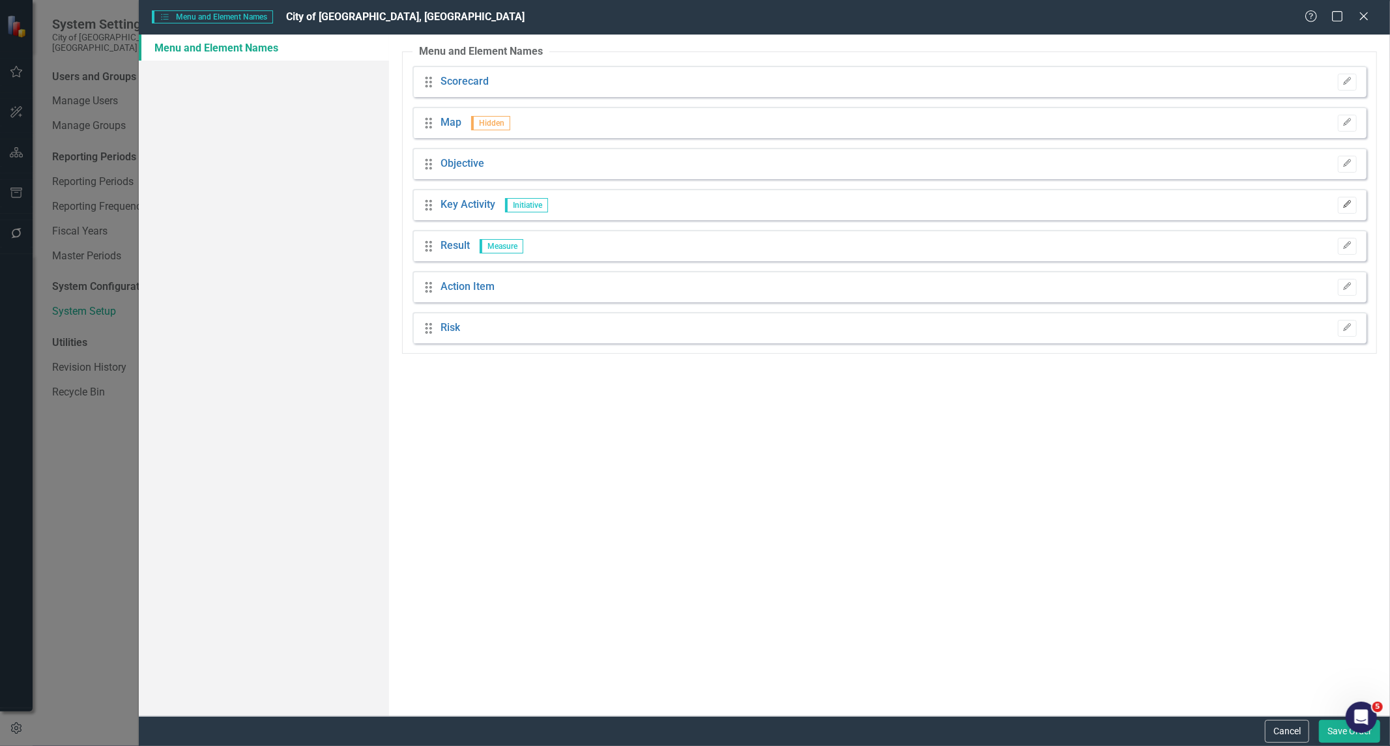
click at [693, 210] on button "Edit" at bounding box center [1347, 205] width 19 height 17
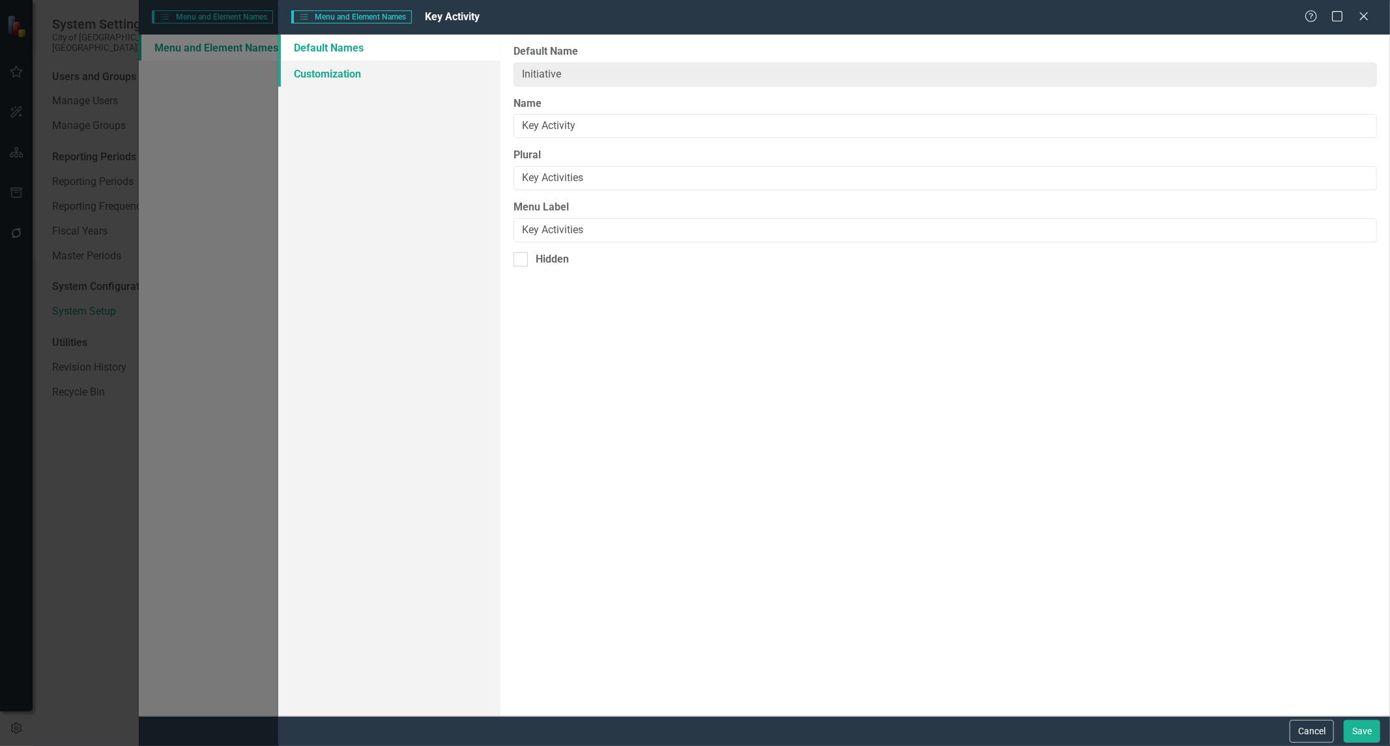
click at [309, 75] on link "Customization" at bounding box center [389, 74] width 222 height 26
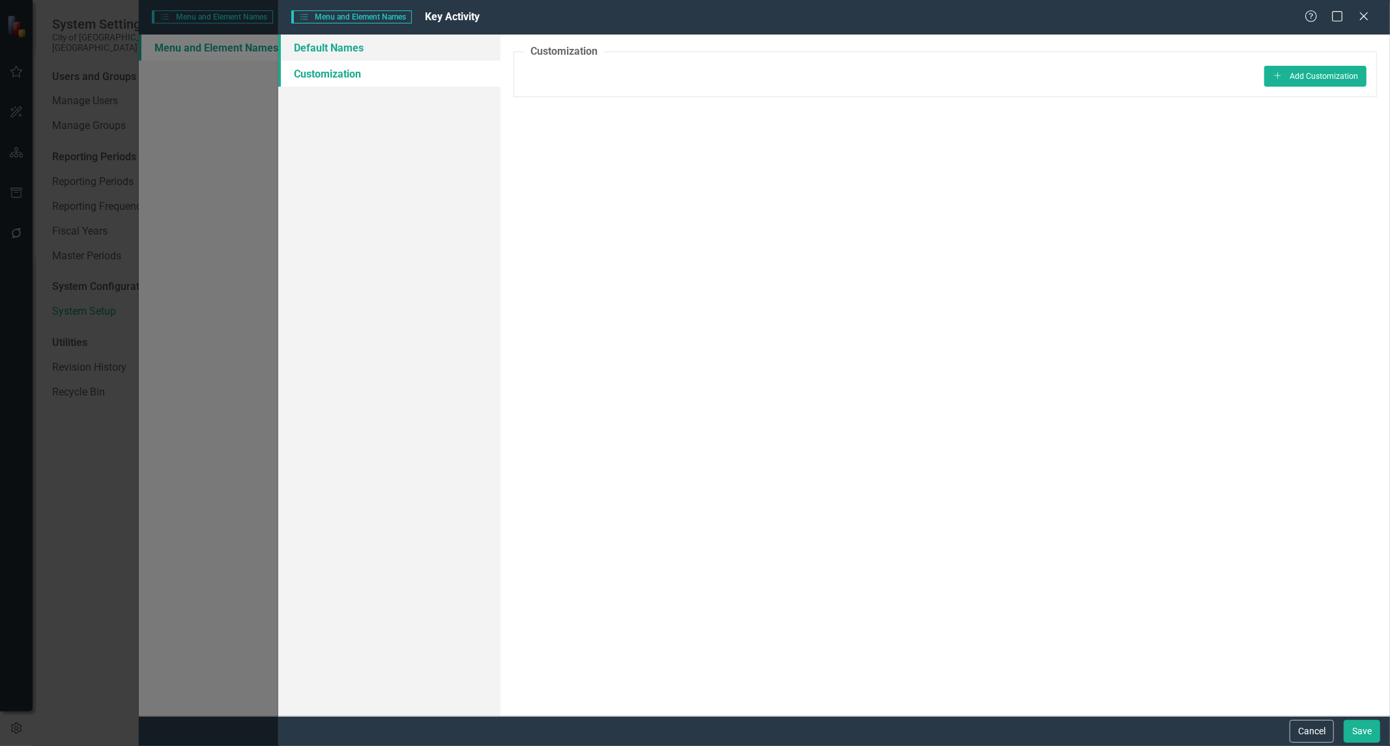
click at [318, 44] on link "Default Names" at bounding box center [389, 48] width 222 height 26
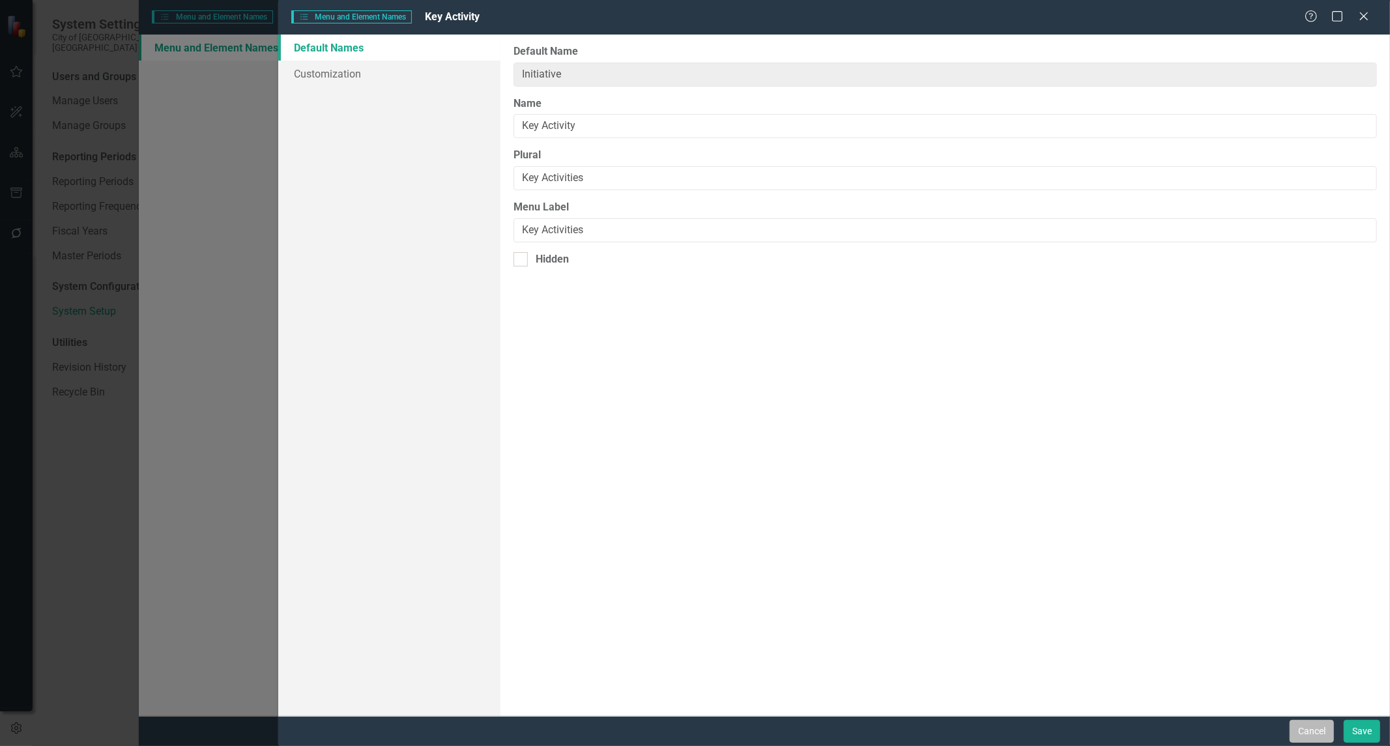
click at [693, 666] on button "Cancel" at bounding box center [1312, 731] width 44 height 23
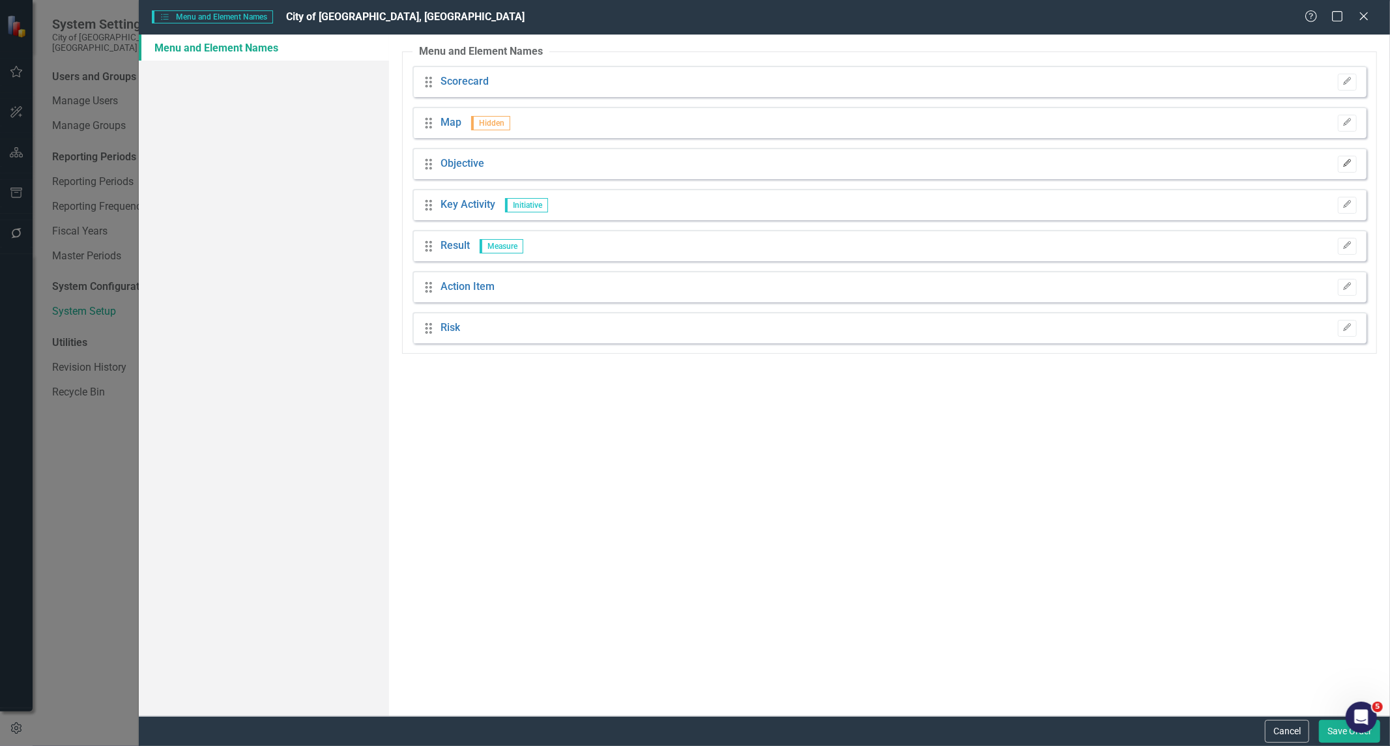
click at [693, 168] on button "Edit" at bounding box center [1347, 164] width 19 height 17
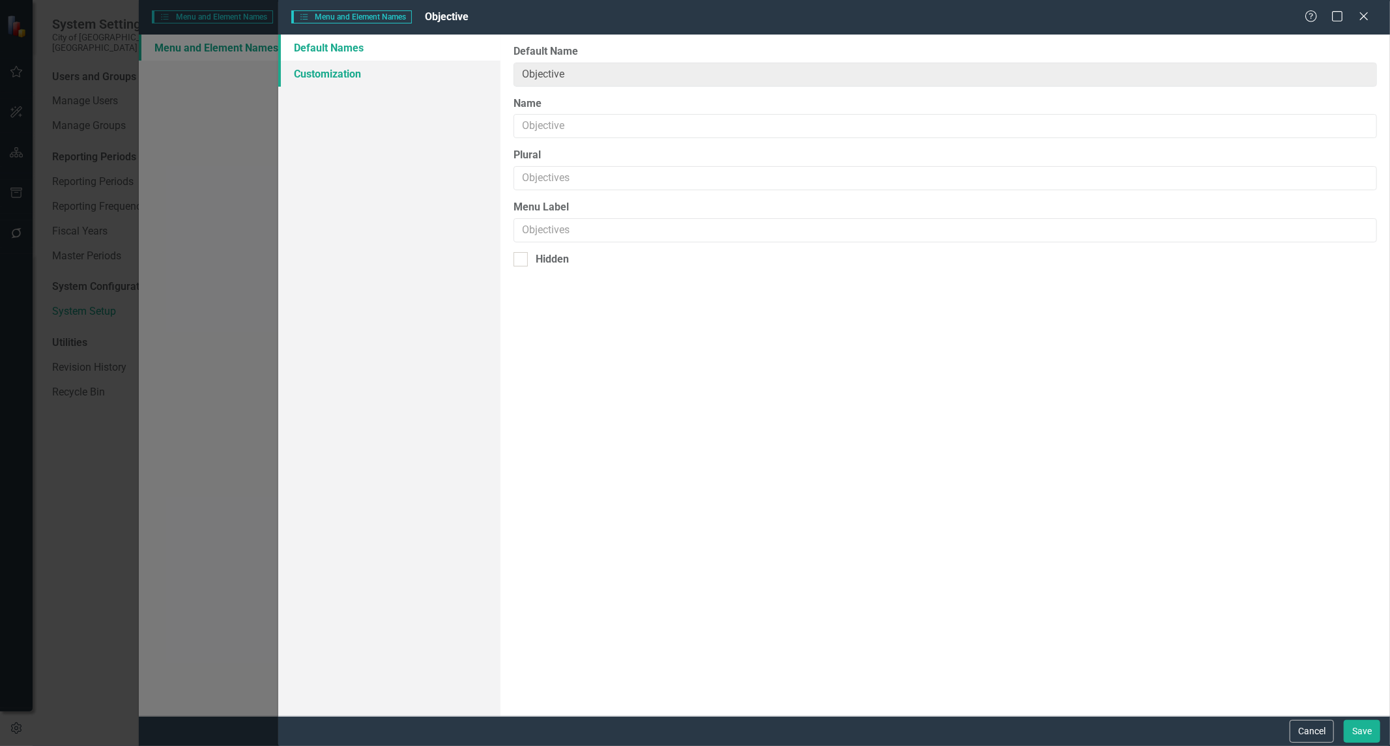
click at [369, 85] on link "Customization" at bounding box center [389, 74] width 222 height 26
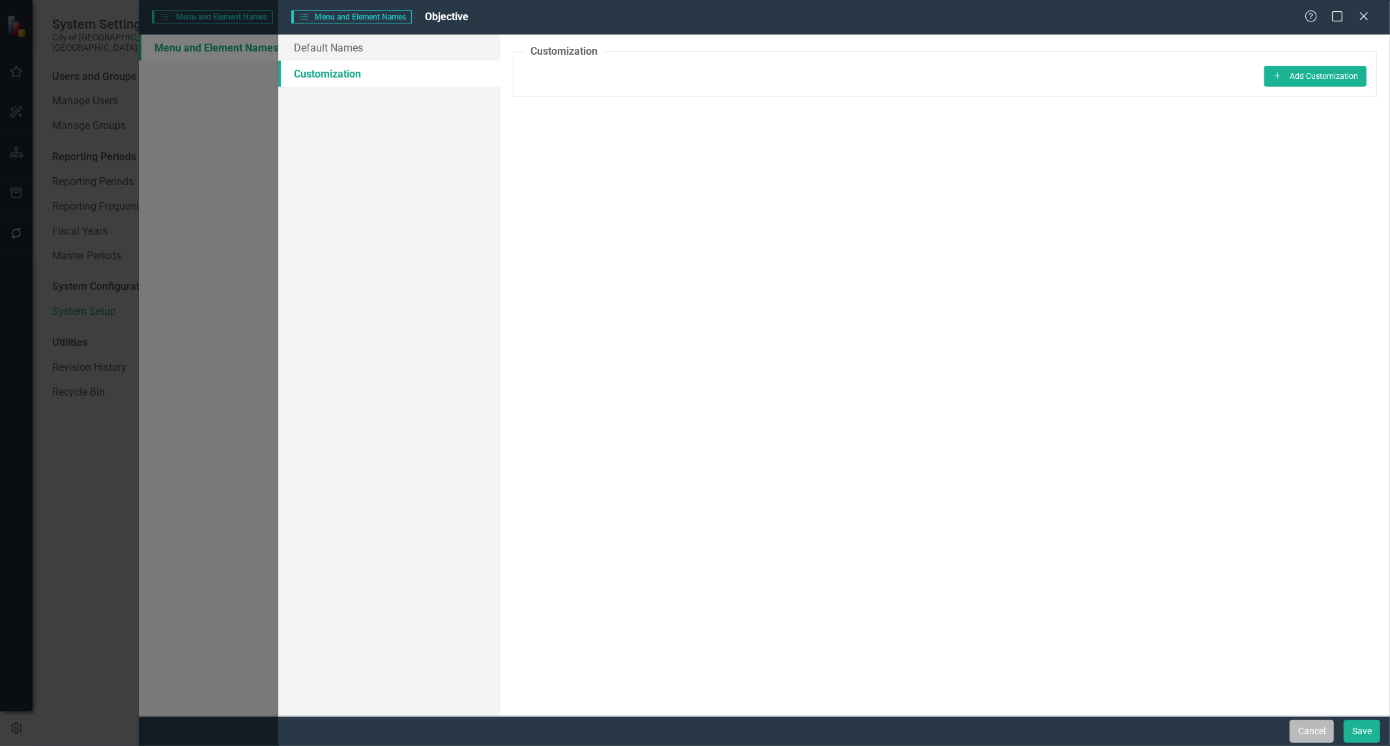
click at [693, 666] on button "Cancel" at bounding box center [1312, 731] width 44 height 23
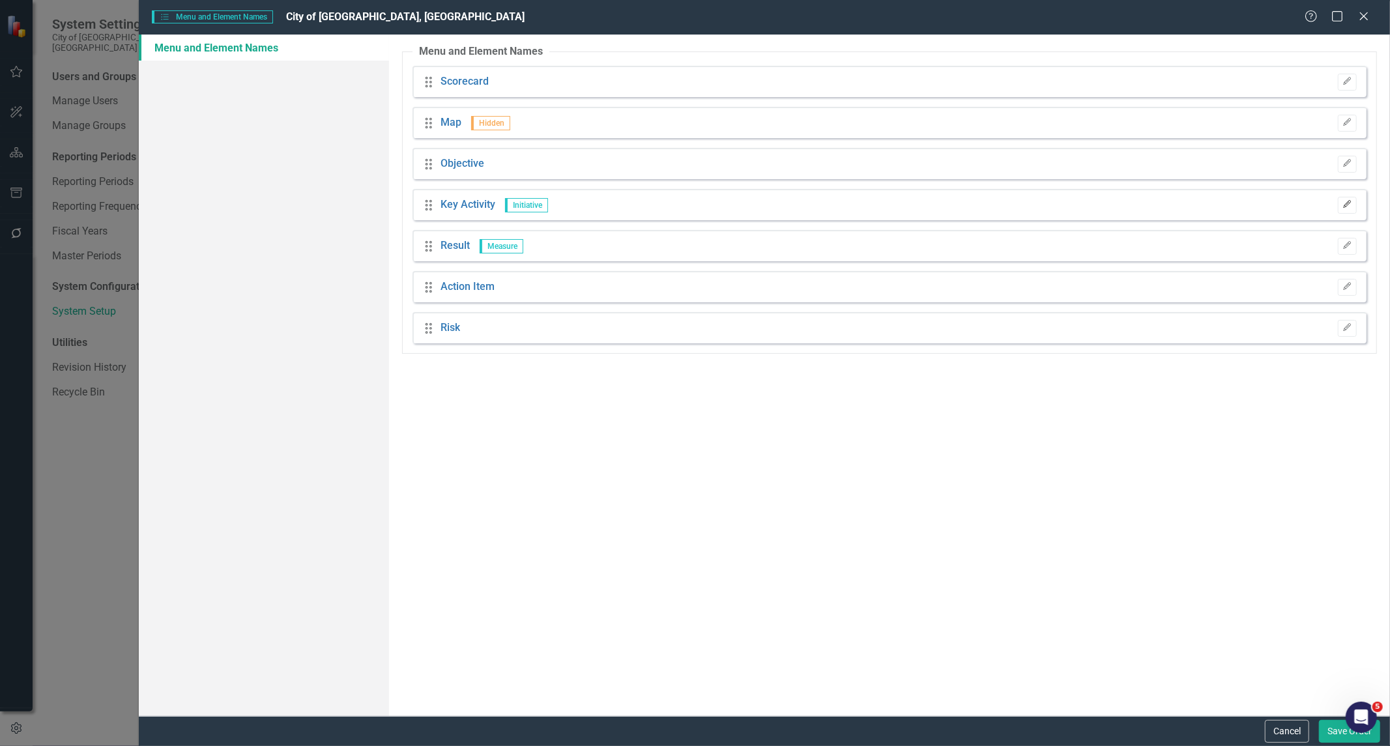
click at [693, 210] on button "Edit" at bounding box center [1347, 205] width 19 height 17
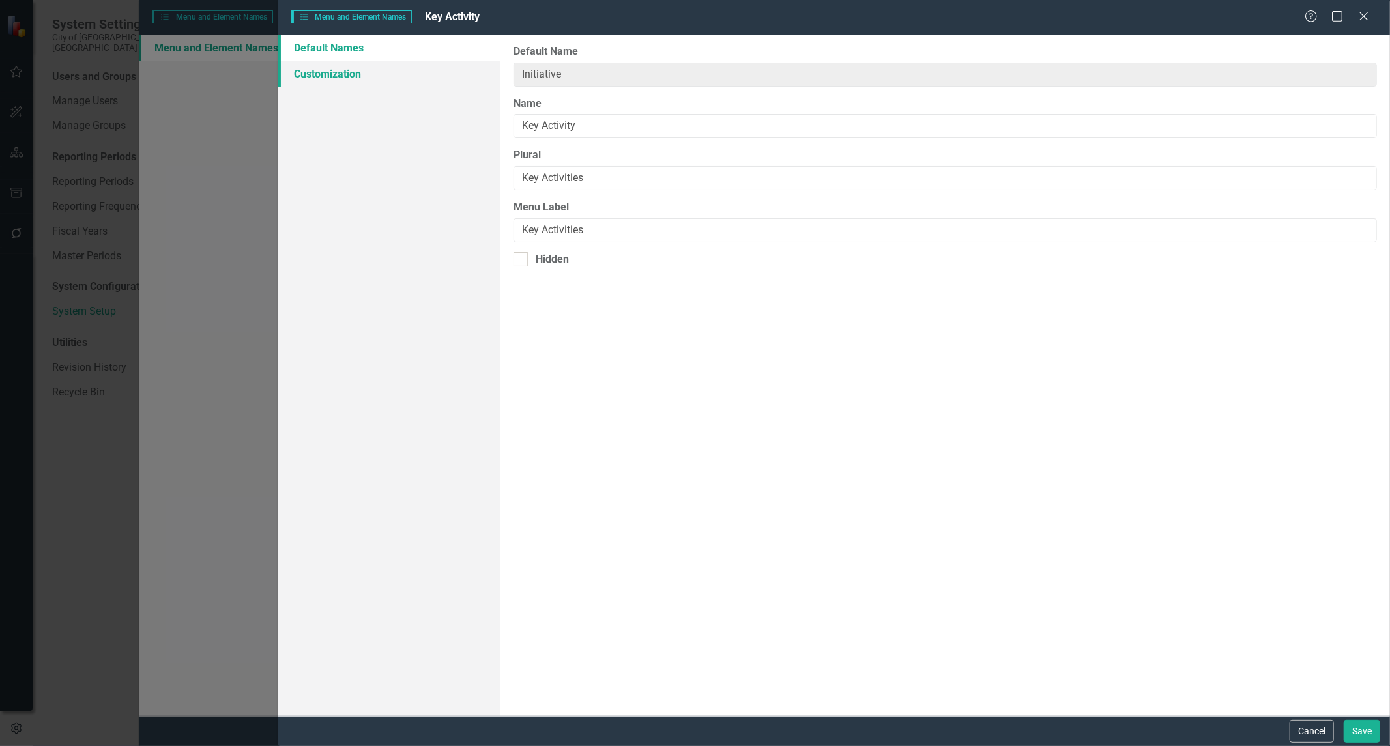
click at [368, 76] on link "Customization" at bounding box center [389, 74] width 222 height 26
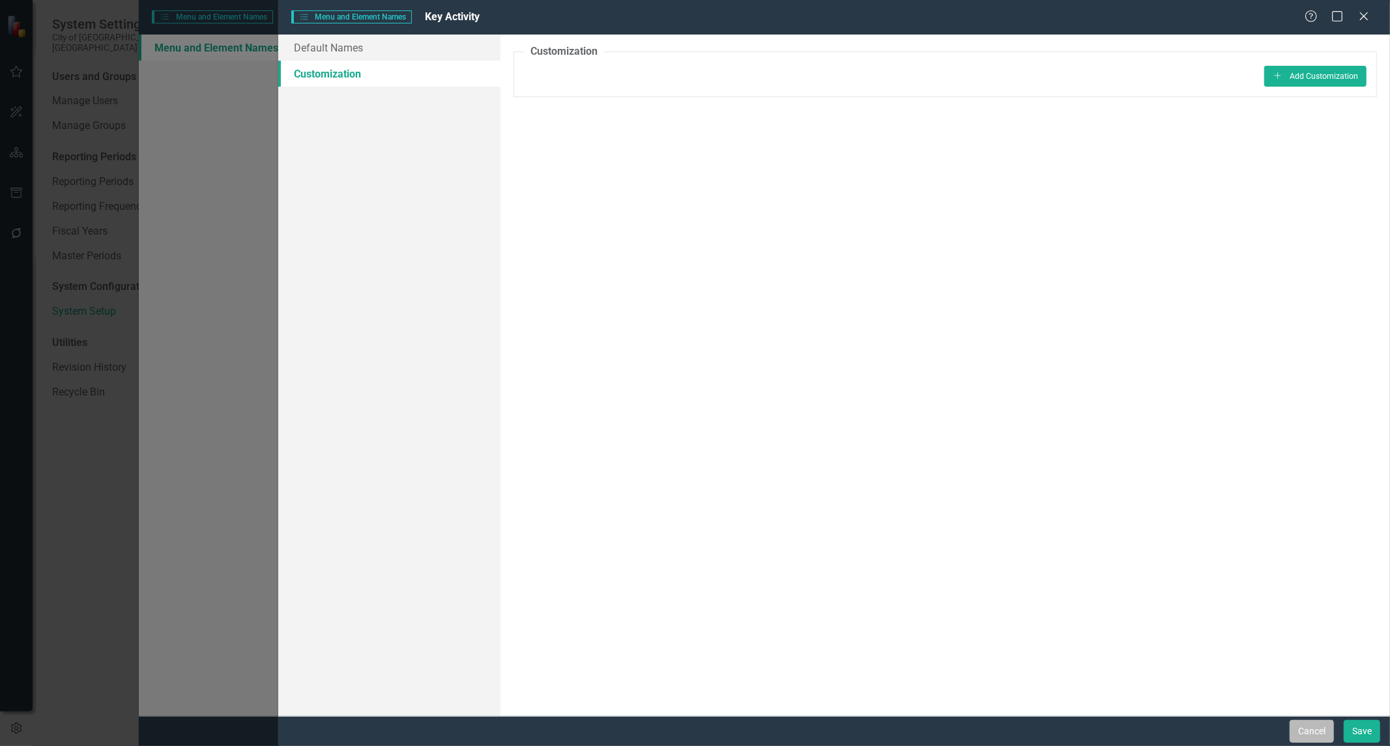
click at [693, 666] on button "Cancel" at bounding box center [1312, 731] width 44 height 23
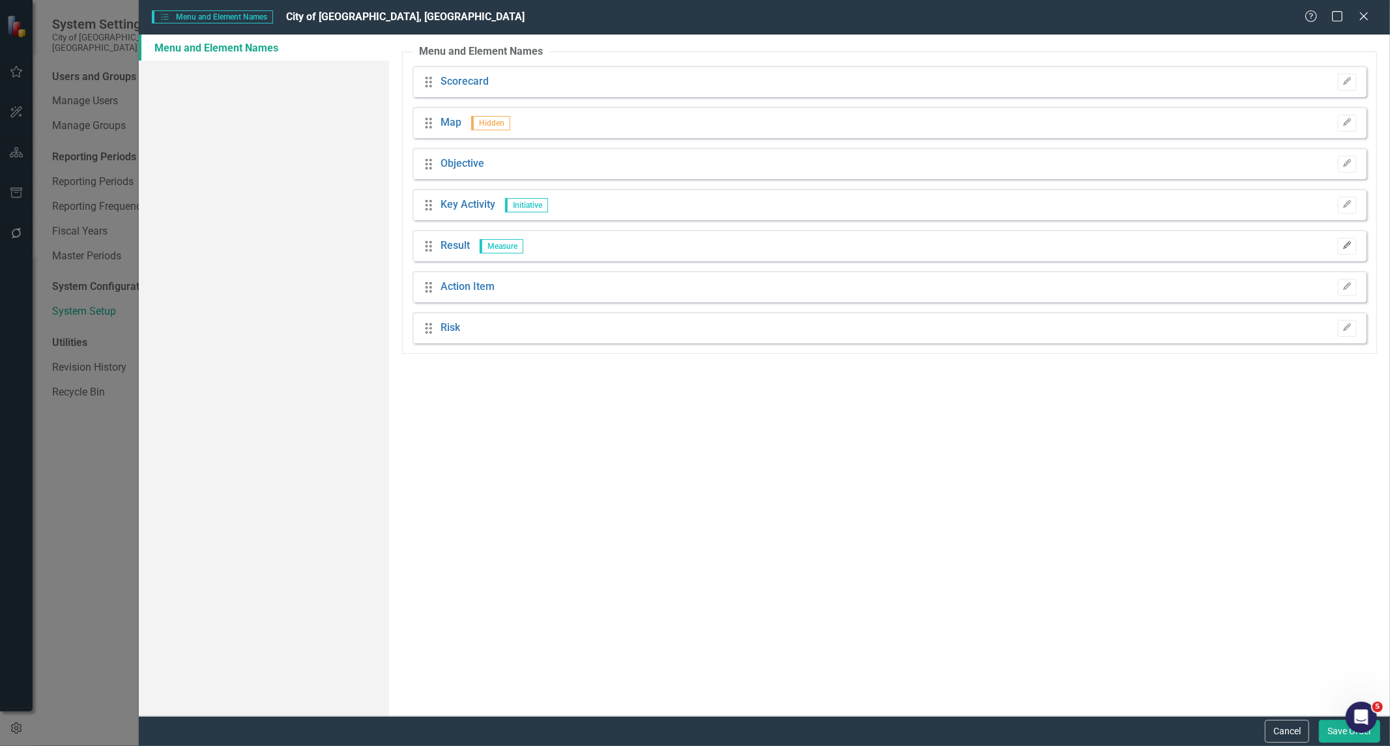
click at [693, 250] on button "Edit" at bounding box center [1347, 246] width 19 height 17
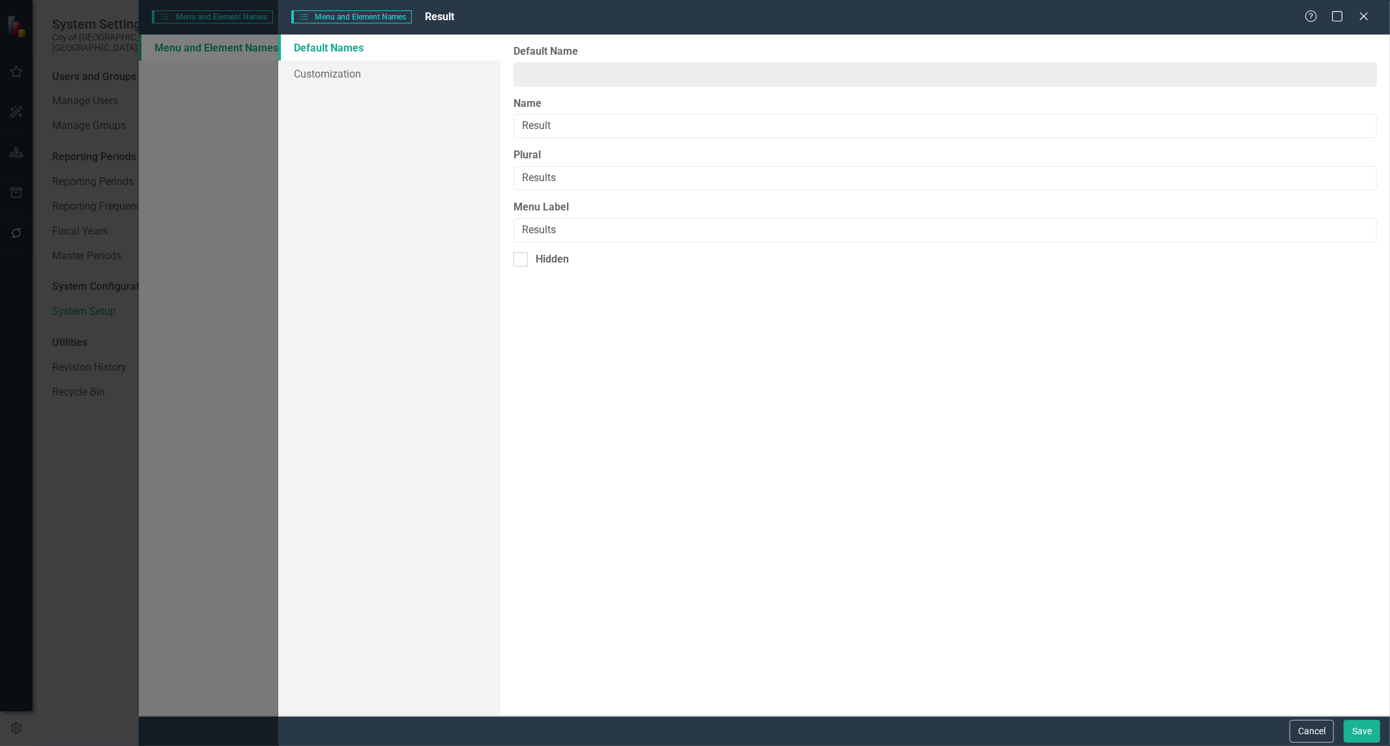
type input "Measure"
click at [392, 93] on div "Default Names Customization" at bounding box center [389, 376] width 222 height 682
click at [362, 81] on link "Customization" at bounding box center [389, 74] width 222 height 26
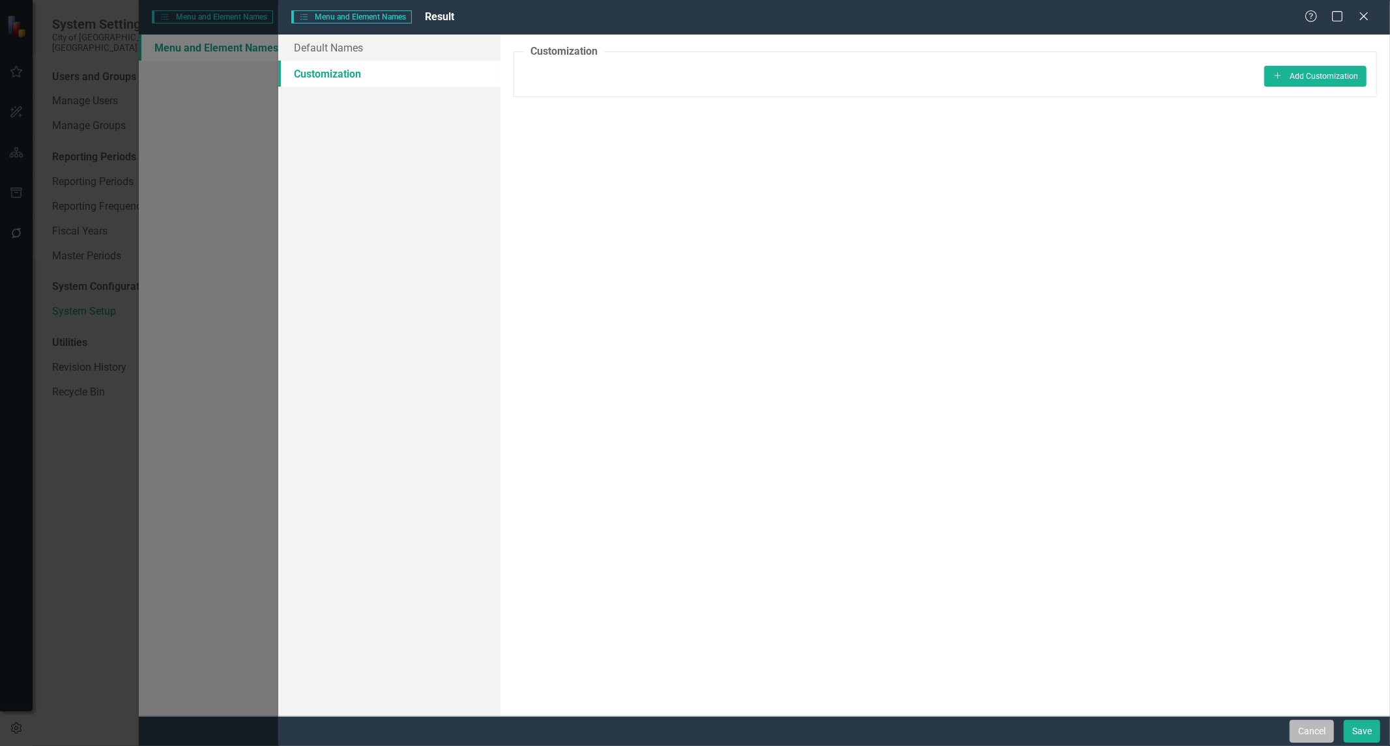
click at [693, 666] on button "Cancel" at bounding box center [1312, 731] width 44 height 23
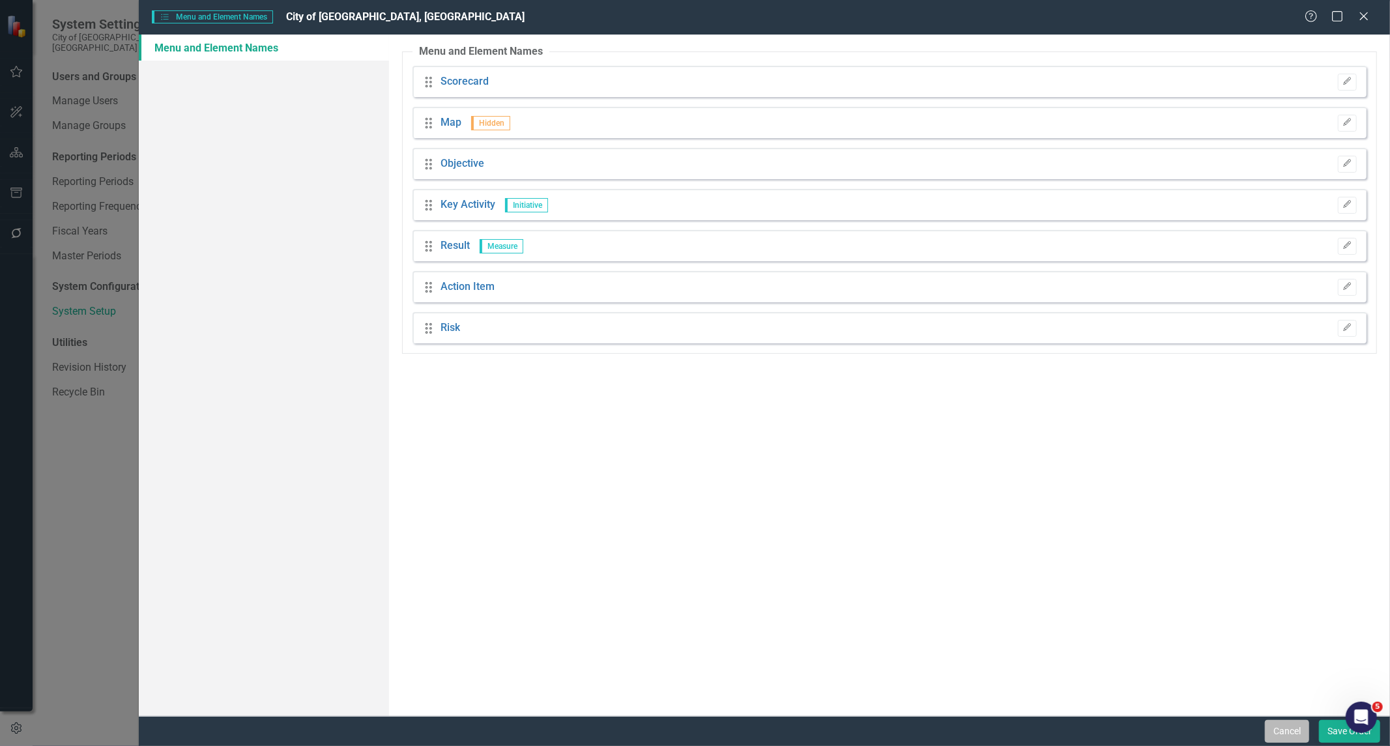
click at [693, 666] on button "Cancel" at bounding box center [1287, 731] width 44 height 23
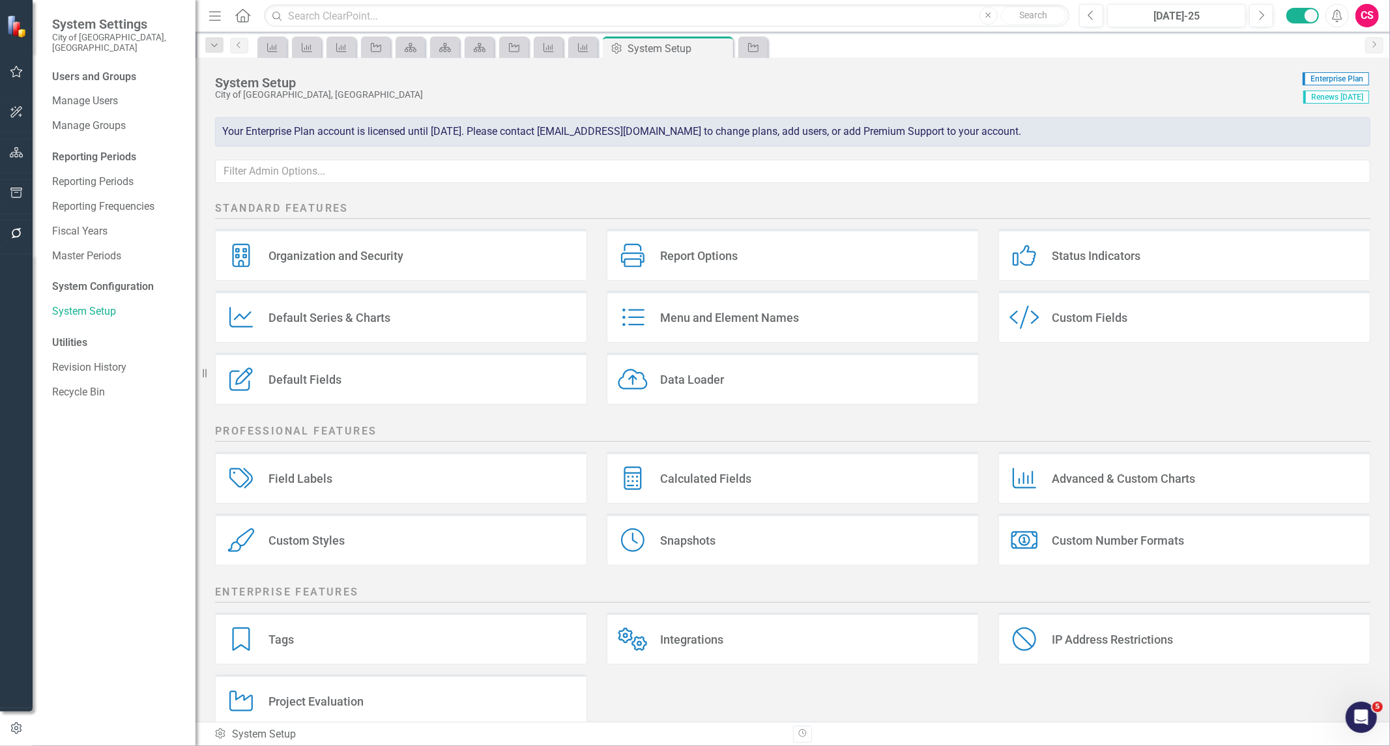
click at [343, 634] on div "Tags Tags" at bounding box center [401, 639] width 372 height 52
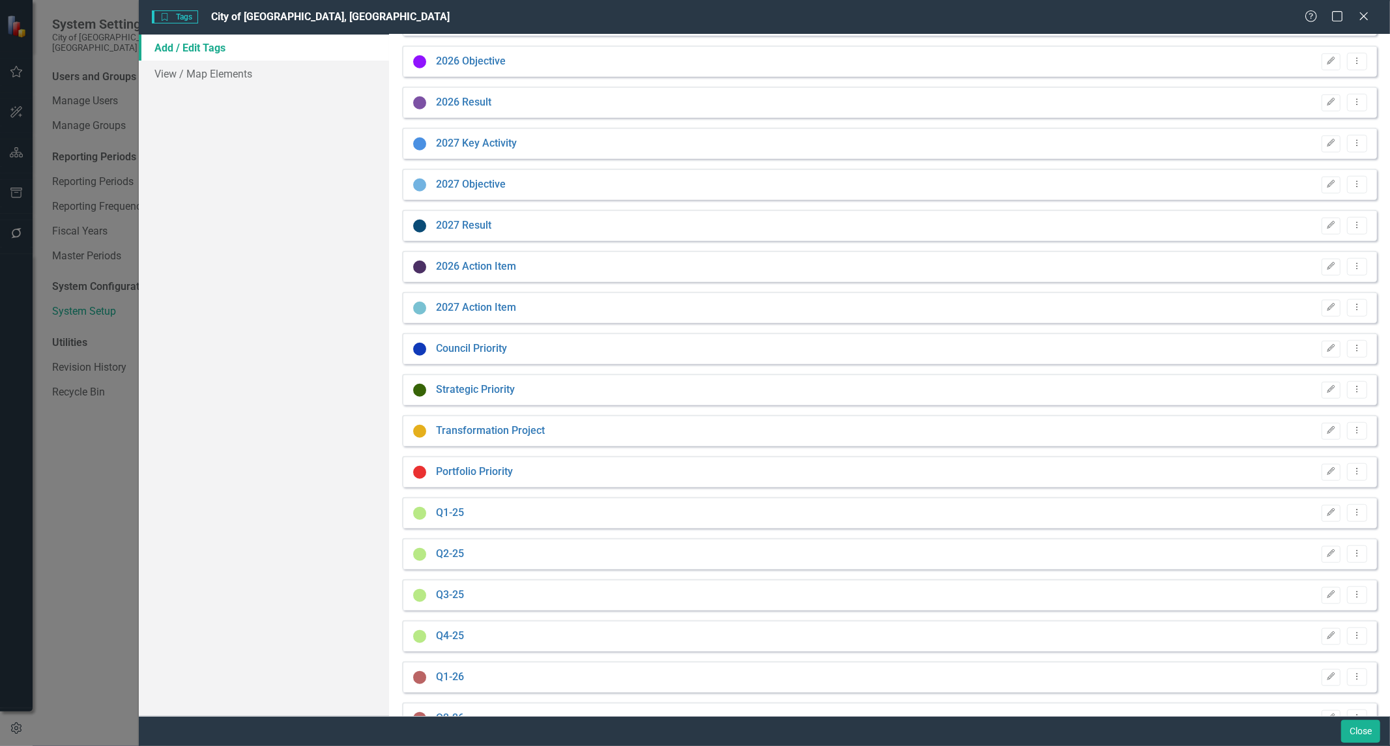
scroll to position [991, 0]
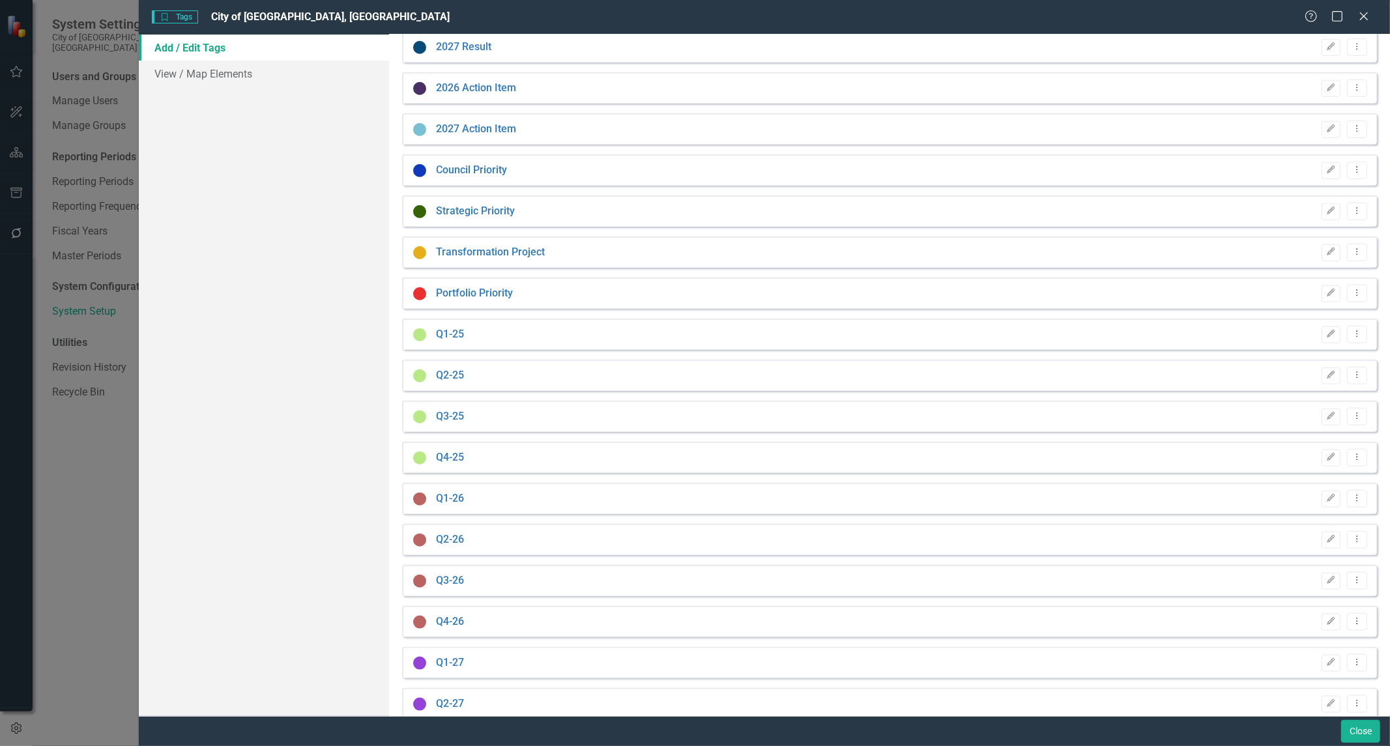
click at [327, 330] on div "Add / Edit Tags View / Map Elements" at bounding box center [264, 376] width 250 height 682
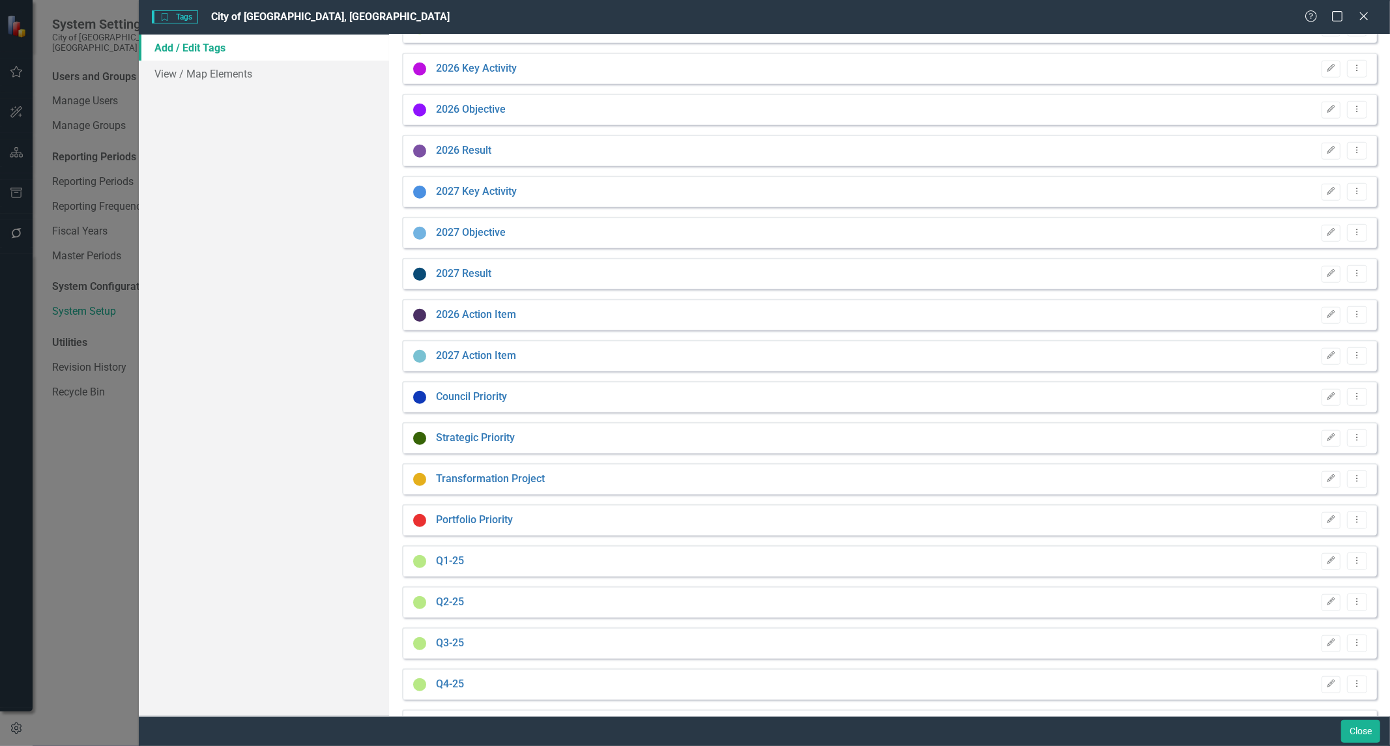
scroll to position [1136, 0]
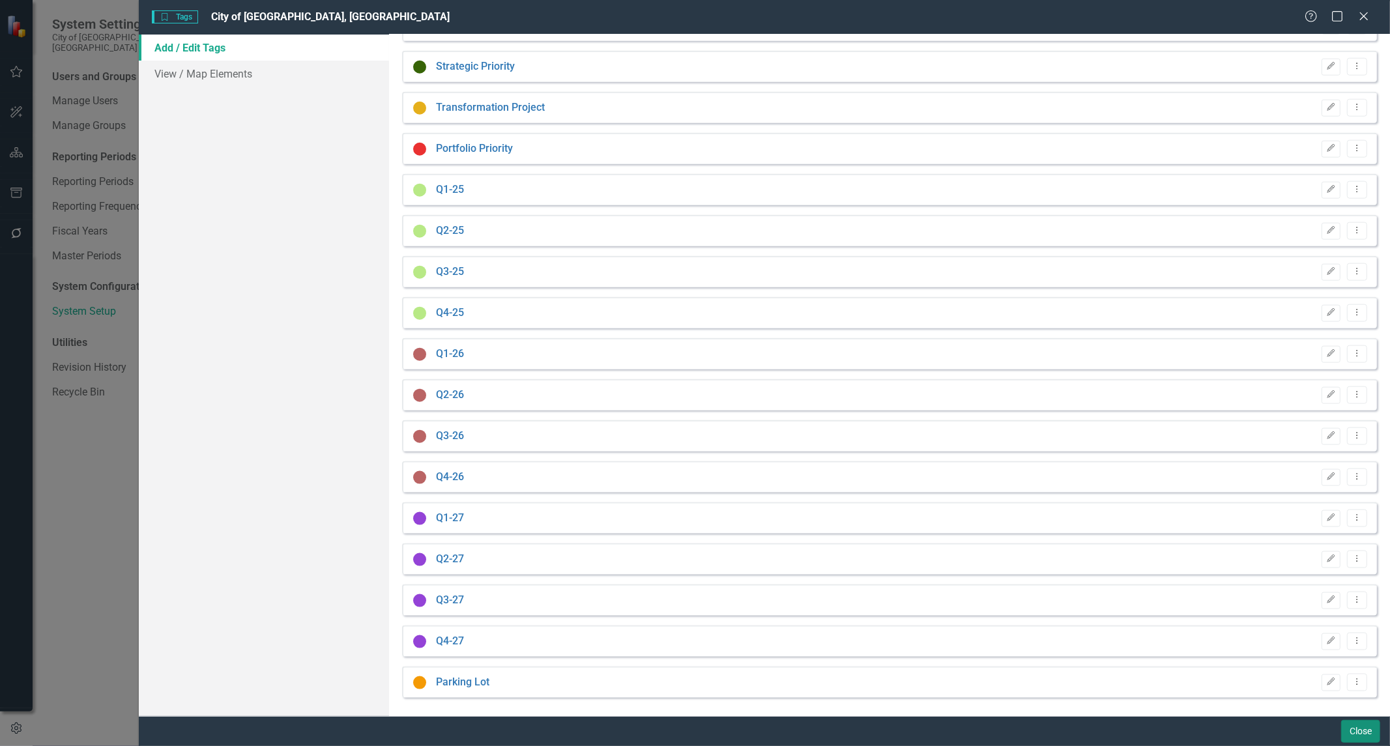
click at [693, 666] on button "Close" at bounding box center [1360, 731] width 39 height 23
